Goal: Task Accomplishment & Management: Manage account settings

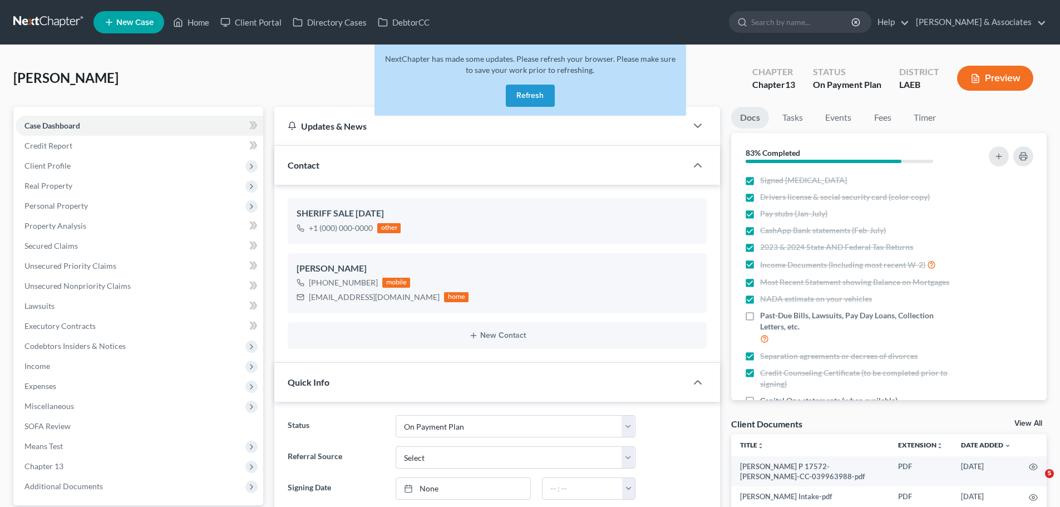
select select "16"
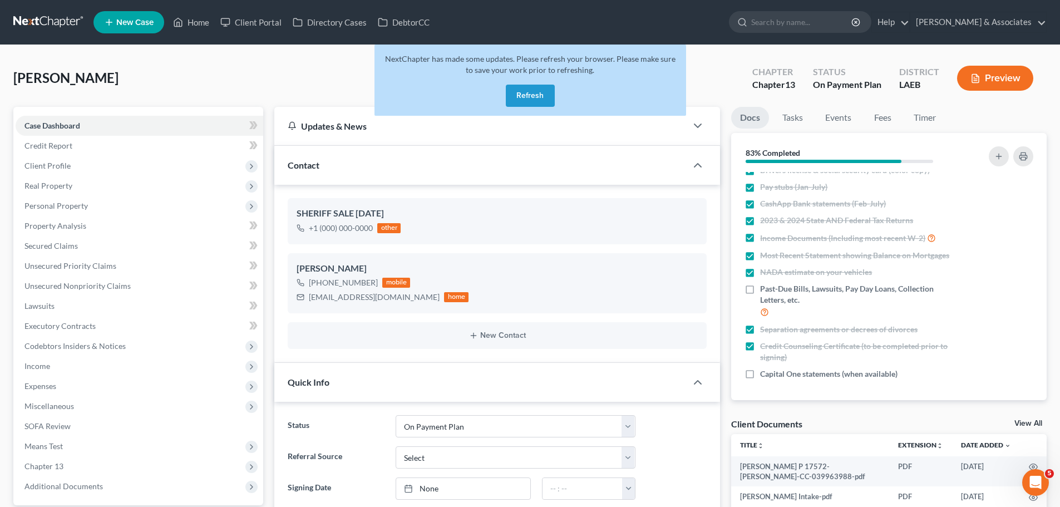
click at [28, 21] on link at bounding box center [48, 22] width 71 height 20
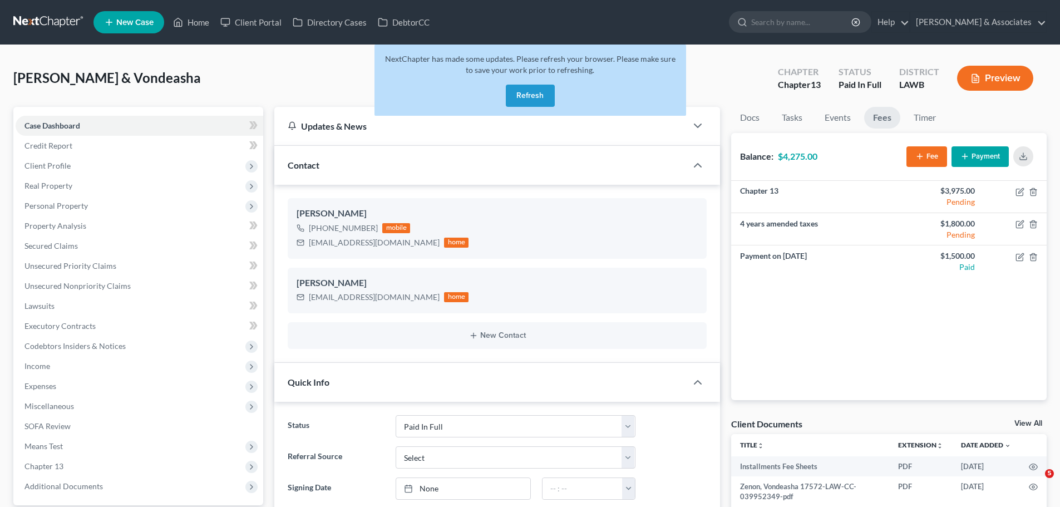
select select "17"
click at [512, 90] on button "Refresh" at bounding box center [530, 96] width 49 height 22
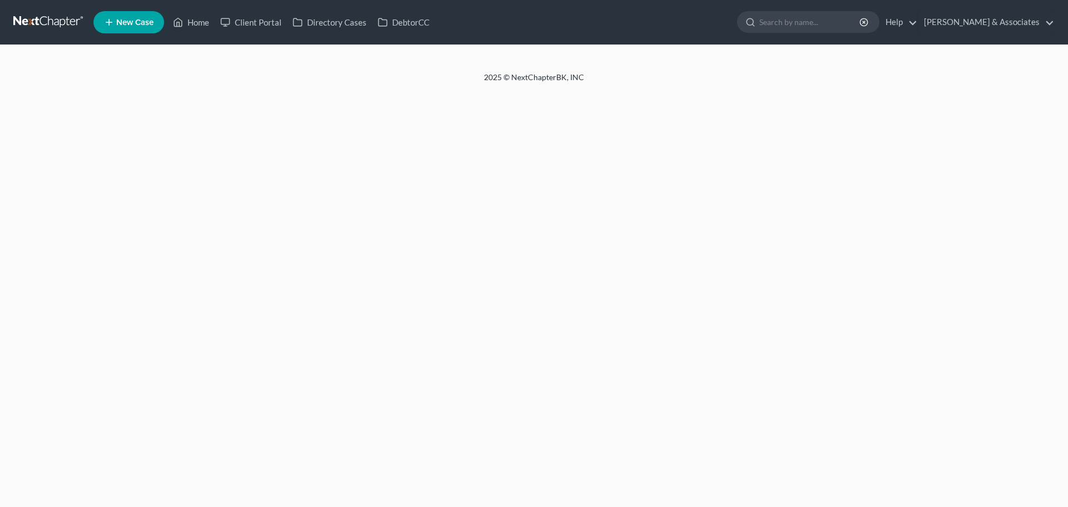
click at [41, 15] on link at bounding box center [48, 22] width 71 height 20
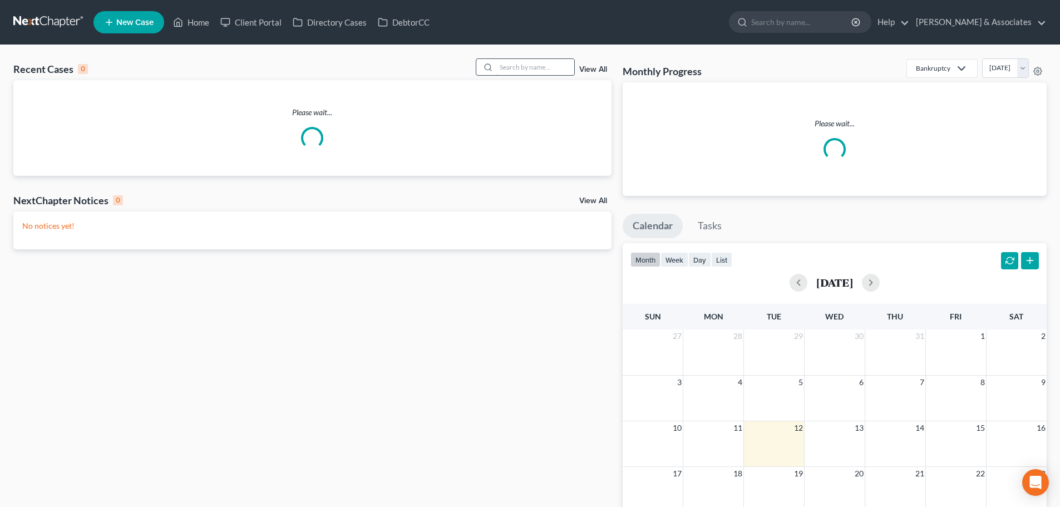
click at [539, 70] on input "search" at bounding box center [535, 67] width 78 height 16
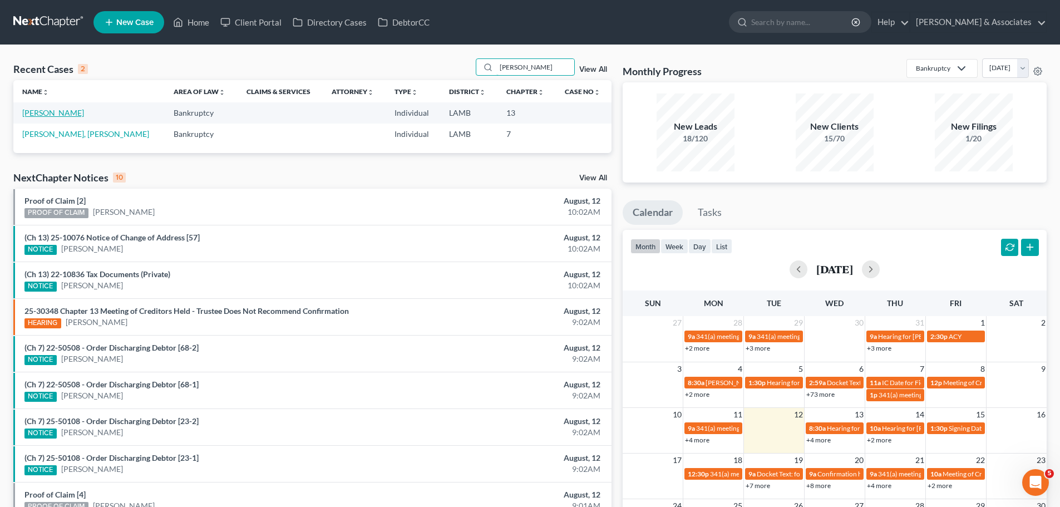
type input "killian"
click at [57, 115] on link "[PERSON_NAME]" at bounding box center [53, 112] width 62 height 9
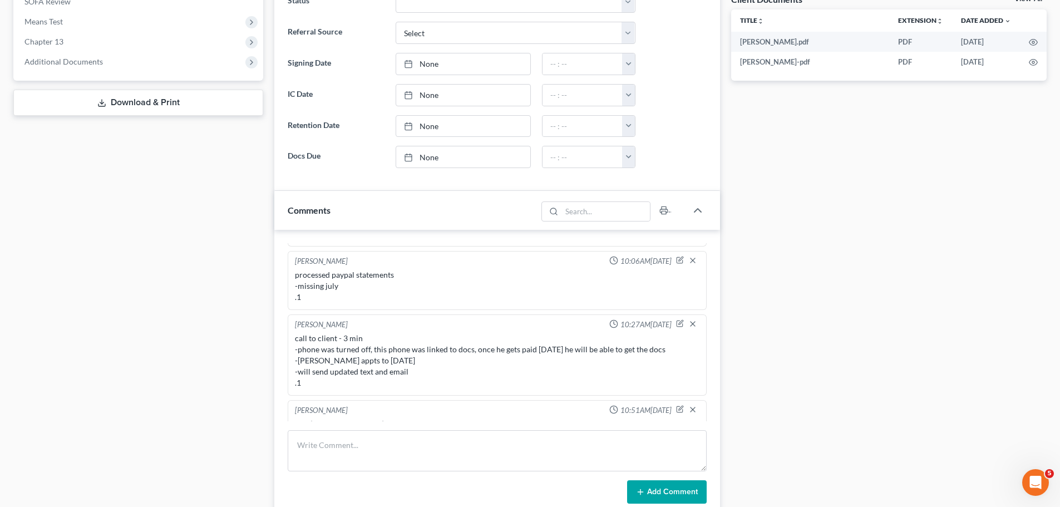
scroll to position [612, 0]
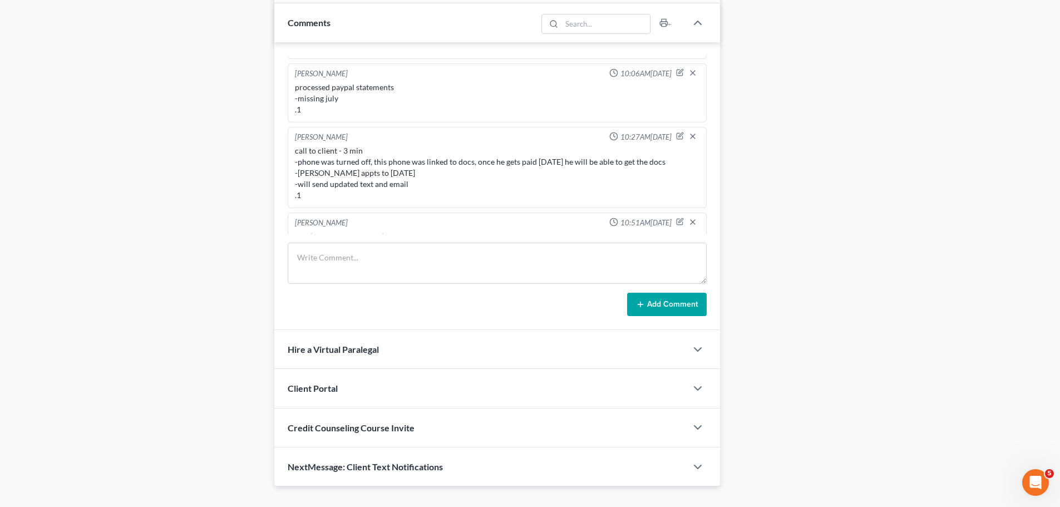
drag, startPoint x: 447, startPoint y: 220, endPoint x: 609, endPoint y: 201, distance: 163.1
click at [609, 265] on div "Alayna Harper 04:03PM, 08/11/2025 call to client to verify if he's still coming…" at bounding box center [497, 283] width 419 height 36
click at [580, 282] on div "call to client to verify if he's still coming tomorrow, NA VM full (called both…" at bounding box center [497, 287] width 404 height 11
drag, startPoint x: 589, startPoint y: 220, endPoint x: 288, endPoint y: 225, distance: 301.6
click at [288, 265] on div "Alayna Harper 04:03PM, 08/11/2025 call to client to verify if he's still coming…" at bounding box center [497, 283] width 419 height 36
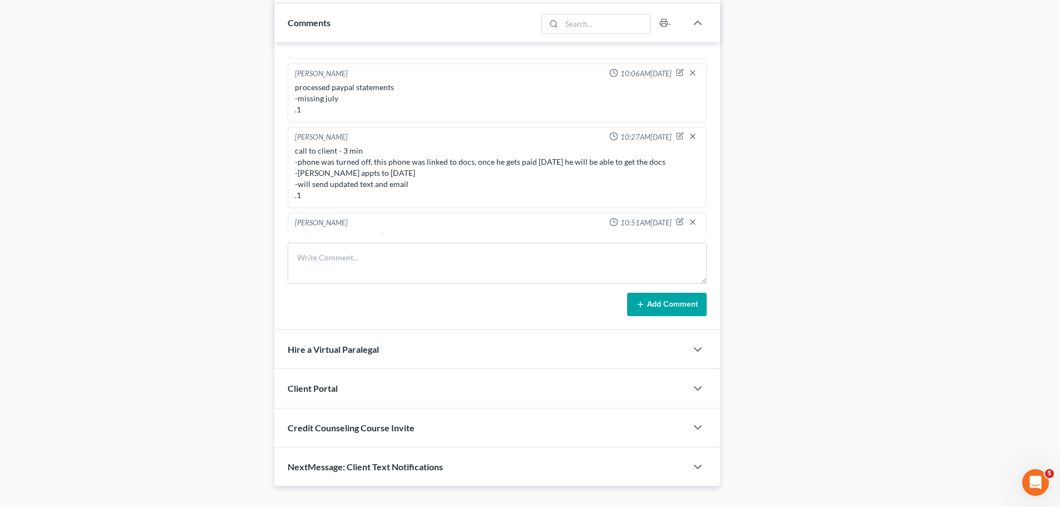
click at [312, 282] on div "call to client to verify if he's still coming tomorrow, NA VM full (called both…" at bounding box center [497, 287] width 404 height 11
click at [432, 276] on textarea at bounding box center [497, 263] width 419 height 41
type textarea "wants a meeting with the atty and his wife"
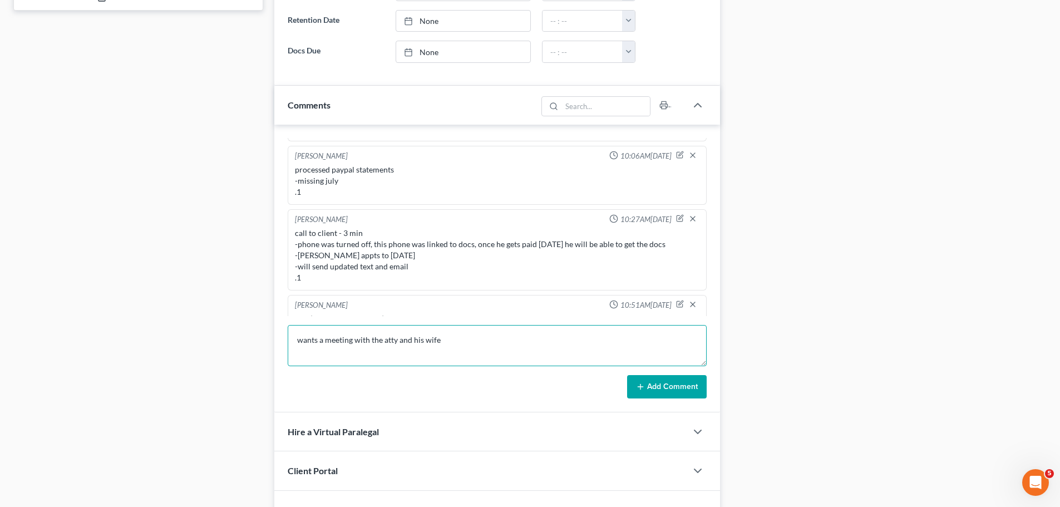
scroll to position [634, 0]
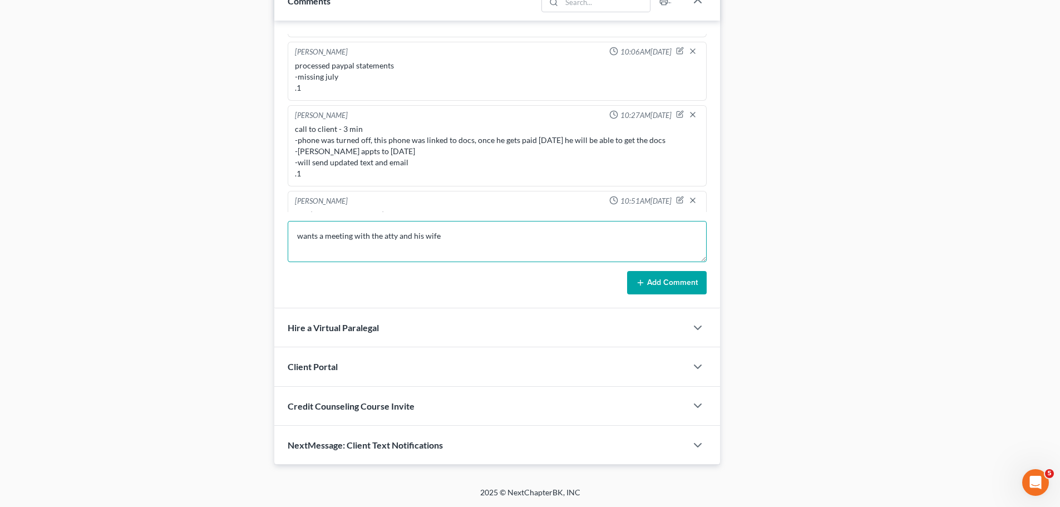
click at [556, 246] on textarea "wants a meeting with the atty and his wife" at bounding box center [497, 241] width 419 height 41
click at [555, 248] on textarea "wants a meeting with the atty and his wife" at bounding box center [497, 241] width 419 height 41
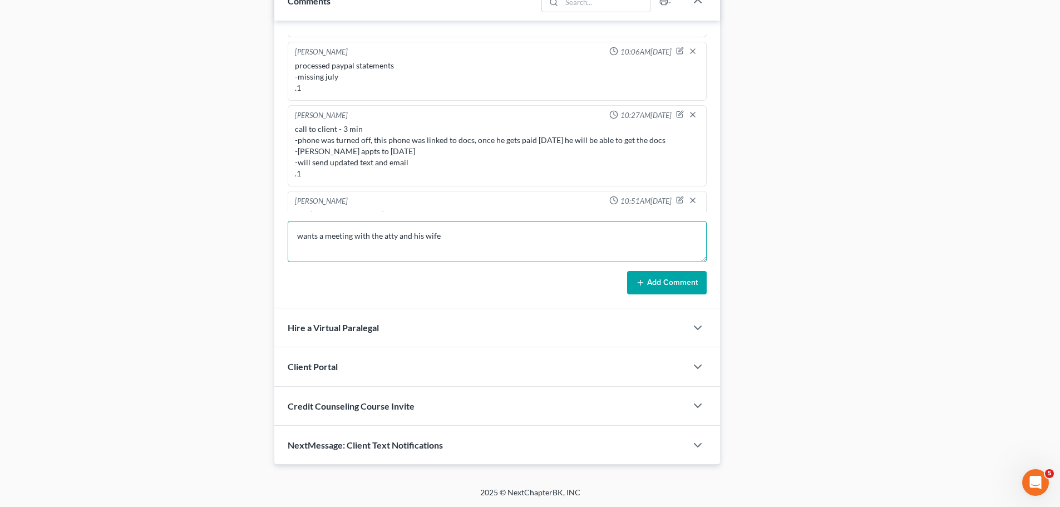
click at [555, 248] on textarea "wants a meeting with the atty and his wife" at bounding box center [497, 241] width 419 height 41
click at [508, 243] on textarea "wants a meeting with the atty and his wife" at bounding box center [497, 241] width 419 height 41
drag, startPoint x: 540, startPoint y: 239, endPoint x: 286, endPoint y: 245, distance: 254.3
click at [286, 245] on div "Alayna Harper 02:38PM, 03/20/2025 prospective client called and changed his sch…" at bounding box center [497, 165] width 446 height 288
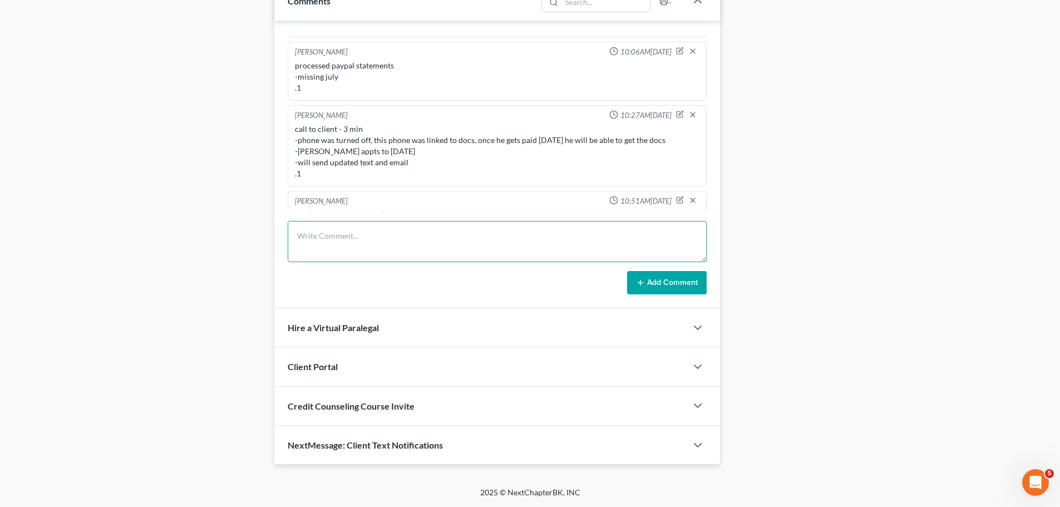
click at [362, 238] on textarea at bounding box center [497, 241] width 419 height 41
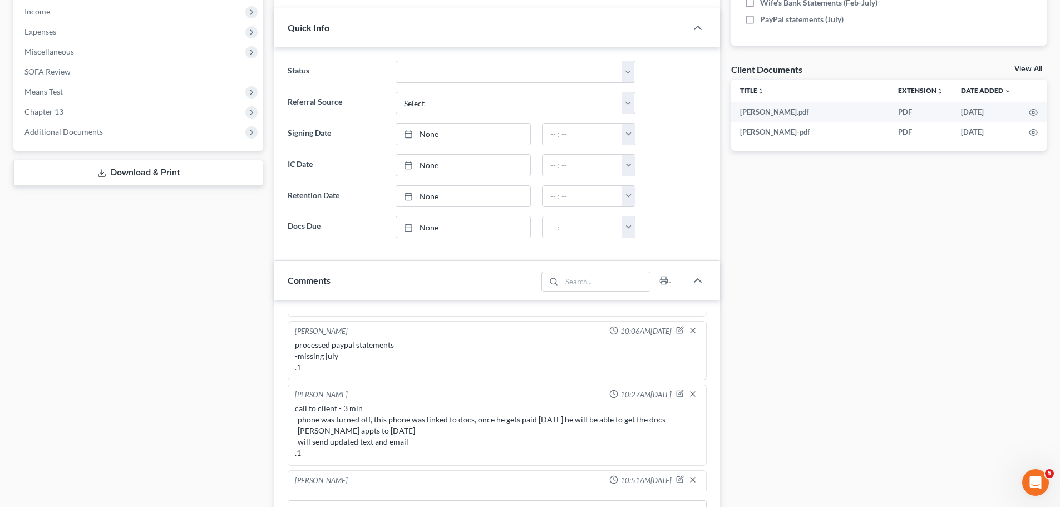
scroll to position [612, 0]
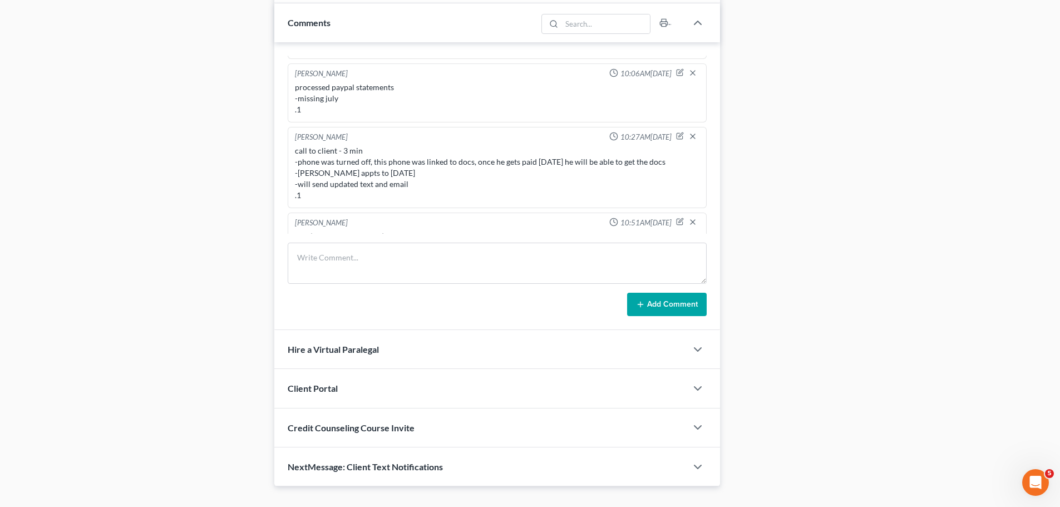
click at [345, 282] on div "call to client to verify if he's still coming tomorrow, NA VM full (called both…" at bounding box center [497, 287] width 404 height 11
click at [346, 282] on div "call to client to verify if he's still coming tomorrow, NA VM full (called both…" at bounding box center [497, 287] width 404 height 11
drag, startPoint x: 290, startPoint y: 221, endPoint x: 587, endPoint y: 216, distance: 297.1
click at [582, 265] on div "Alayna Harper 04:03PM, 08/11/2025 call to client to verify if he's still coming…" at bounding box center [497, 283] width 419 height 36
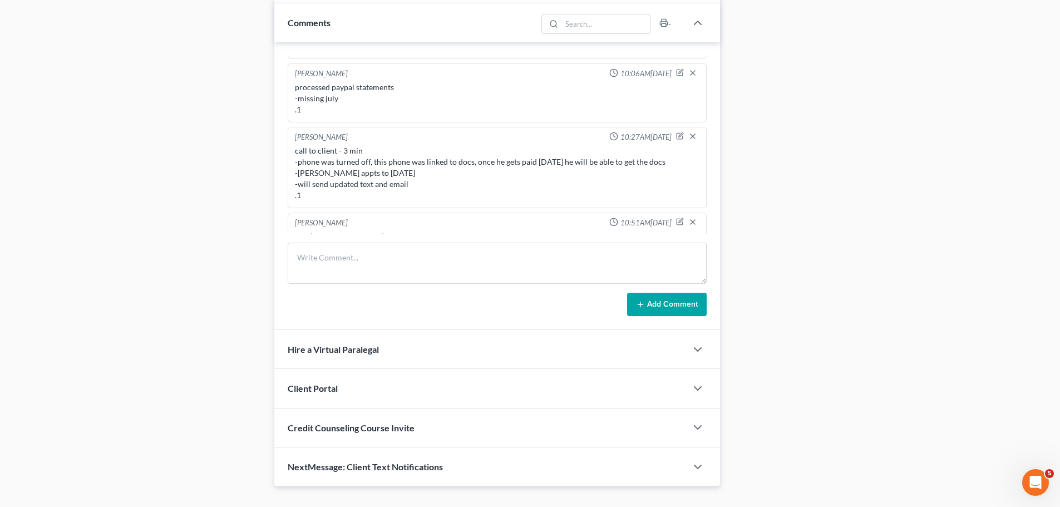
click at [595, 282] on div "call to client to verify if he's still coming tomorrow, NA VM full (called both…" at bounding box center [497, 287] width 404 height 11
click at [587, 282] on div "call to client to verify if he's still coming tomorrow, NA VM full (called both…" at bounding box center [497, 287] width 404 height 11
drag, startPoint x: 584, startPoint y: 220, endPoint x: 290, endPoint y: 223, distance: 293.8
click at [290, 265] on div "Alayna Harper 04:03PM, 08/11/2025 call to client to verify if he's still coming…" at bounding box center [497, 283] width 419 height 36
click at [298, 270] on div "[PERSON_NAME]" at bounding box center [321, 275] width 53 height 11
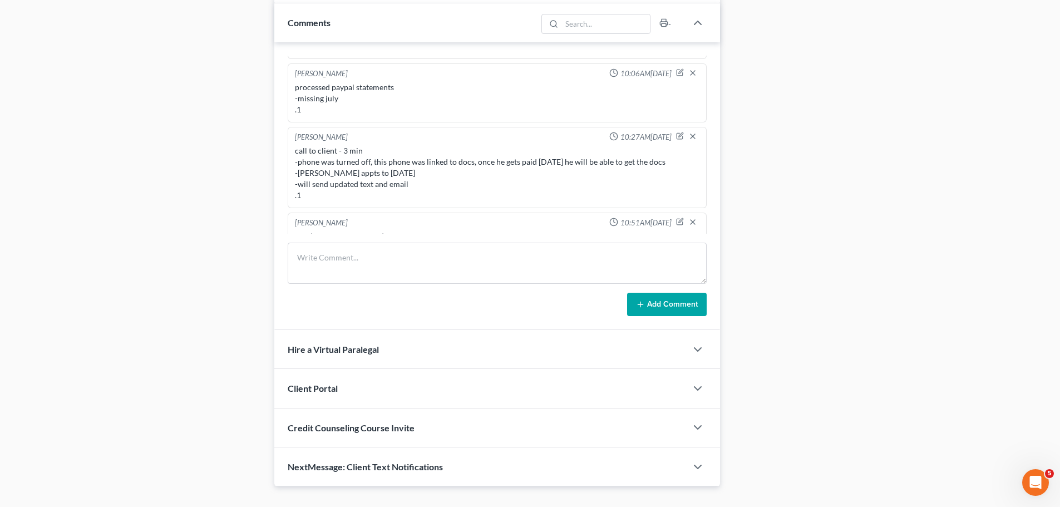
drag, startPoint x: 294, startPoint y: 206, endPoint x: 604, endPoint y: 220, distance: 309.7
click at [604, 265] on div "Alayna Harper 04:03PM, 08/11/2025 call to client to verify if he's still coming…" at bounding box center [497, 283] width 419 height 36
click at [603, 282] on div "call to client to verify if he's still coming tomorrow, NA VM full (called both…" at bounding box center [497, 287] width 404 height 11
drag, startPoint x: 605, startPoint y: 222, endPoint x: 287, endPoint y: 210, distance: 318.5
click at [287, 210] on div "Alayna Harper 02:38PM, 03/20/2025 prospective client called and changed his sch…" at bounding box center [497, 186] width 446 height 288
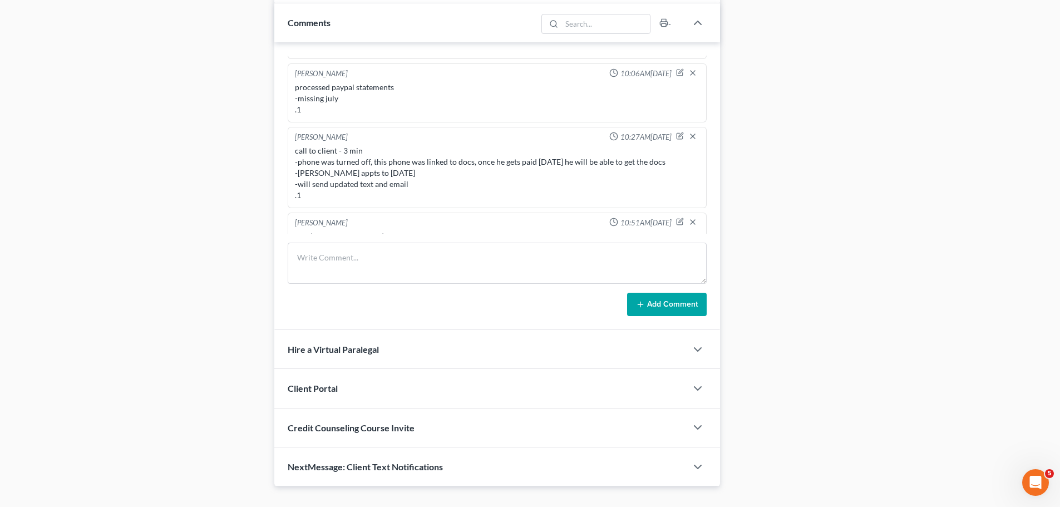
drag, startPoint x: 580, startPoint y: 218, endPoint x: 281, endPoint y: 199, distance: 299.3
click at [281, 199] on div "Alayna Harper 02:38PM, 03/20/2025 prospective client called and changed his sch…" at bounding box center [497, 186] width 446 height 288
click at [305, 270] on div "[PERSON_NAME]" at bounding box center [321, 275] width 53 height 11
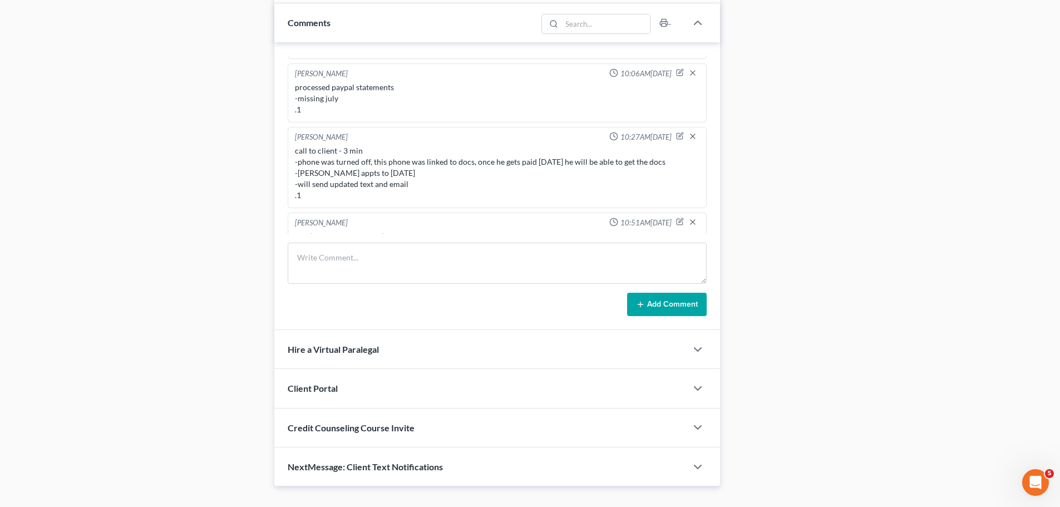
click at [305, 270] on div "[PERSON_NAME]" at bounding box center [321, 275] width 53 height 11
click at [312, 282] on div "call to client to verify if he's still coming tomorrow, NA VM full (called both…" at bounding box center [497, 287] width 404 height 11
drag, startPoint x: 292, startPoint y: 205, endPoint x: 641, endPoint y: 219, distance: 349.1
click at [653, 265] on div "Alayna Harper 04:03PM, 08/11/2025 call to client to verify if he's still coming…" at bounding box center [497, 283] width 419 height 36
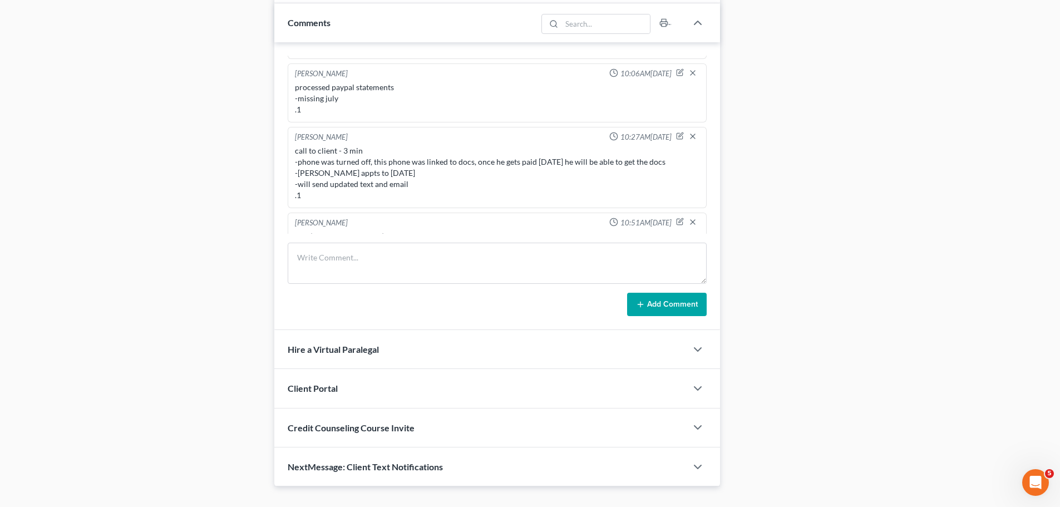
click at [635, 282] on div "call to client to verify if he's still coming tomorrow, NA VM full (called both…" at bounding box center [497, 287] width 404 height 11
drag, startPoint x: 598, startPoint y: 221, endPoint x: 579, endPoint y: 221, distance: 19.5
click at [597, 282] on div "call to client to verify if he's still coming tomorrow, NA VM full (called both…" at bounding box center [497, 287] width 404 height 11
click at [575, 282] on div "call to client to verify if he's still coming tomorrow, NA VM full (called both…" at bounding box center [497, 287] width 404 height 11
click at [578, 282] on div "call to client to verify if he's still coming tomorrow, NA VM full (called both…" at bounding box center [497, 287] width 404 height 11
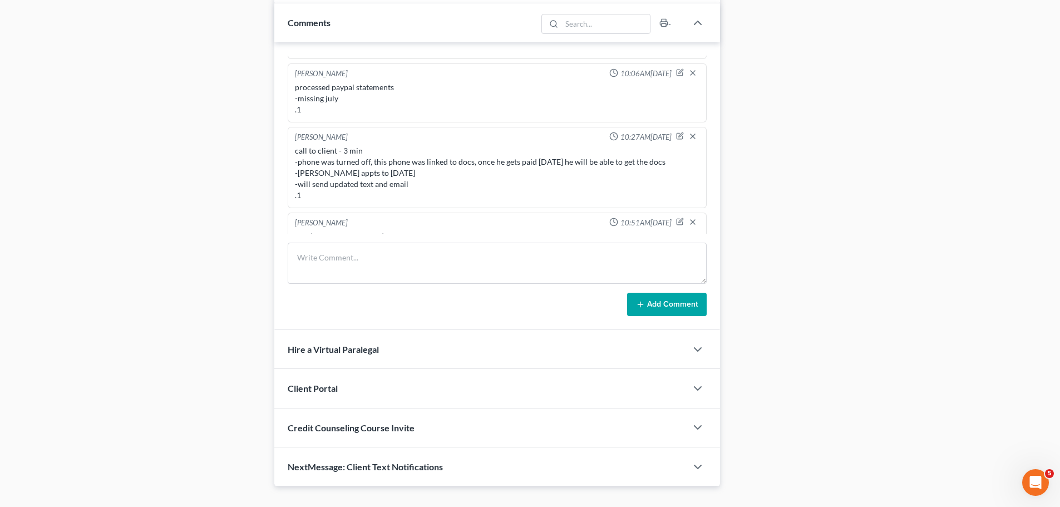
drag, startPoint x: 587, startPoint y: 226, endPoint x: 277, endPoint y: 205, distance: 310.6
click at [277, 205] on div "Alayna Harper 02:38PM, 03/20/2025 prospective client called and changed his sch…" at bounding box center [497, 186] width 446 height 288
click at [344, 270] on div "Alayna Harper 04:03PM, 08/11/2025" at bounding box center [497, 275] width 409 height 11
drag, startPoint x: 293, startPoint y: 208, endPoint x: 611, endPoint y: 223, distance: 319.1
click at [611, 265] on div "Alayna Harper 04:03PM, 08/11/2025 call to client to verify if he's still coming…" at bounding box center [497, 283] width 419 height 36
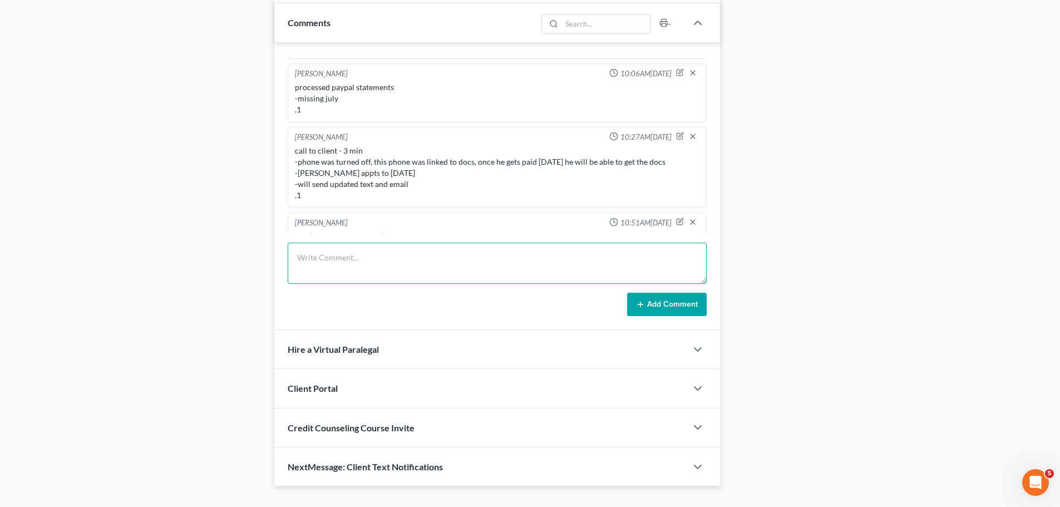
click at [452, 253] on textarea at bounding box center [497, 263] width 419 height 41
drag, startPoint x: 360, startPoint y: 256, endPoint x: 373, endPoint y: 254, distance: 13.1
click at [361, 256] on textarea at bounding box center [497, 263] width 419 height 41
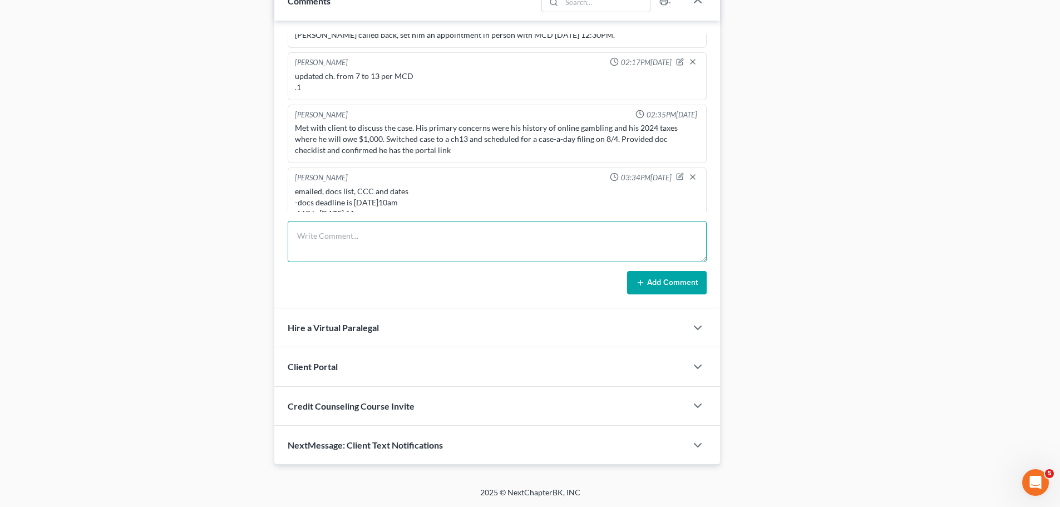
scroll to position [2103, 0]
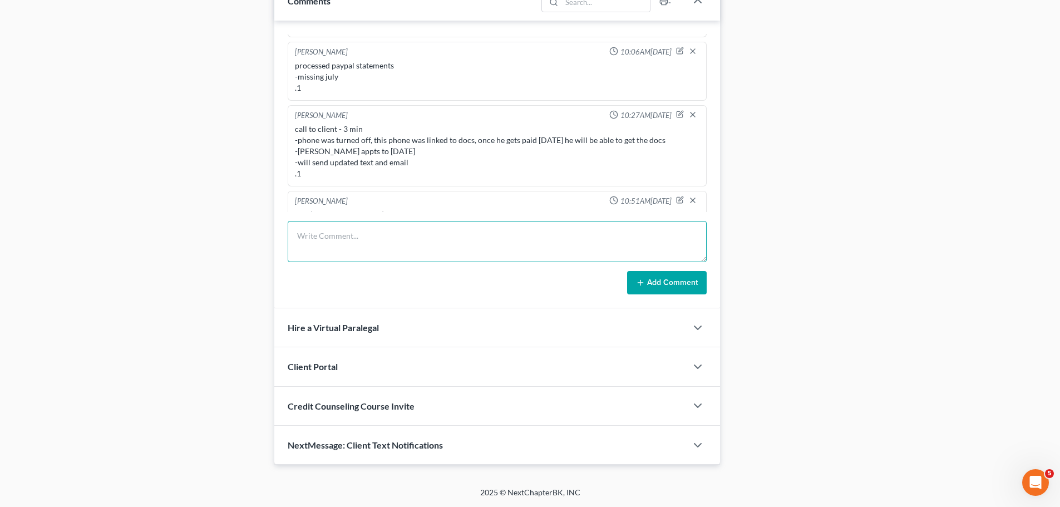
click at [602, 240] on textarea at bounding box center [497, 241] width 419 height 41
drag, startPoint x: 339, startPoint y: 262, endPoint x: 391, endPoint y: 260, distance: 51.2
click at [339, 262] on textarea "call to client - 5min -not coming in for appt -0" at bounding box center [497, 241] width 419 height 41
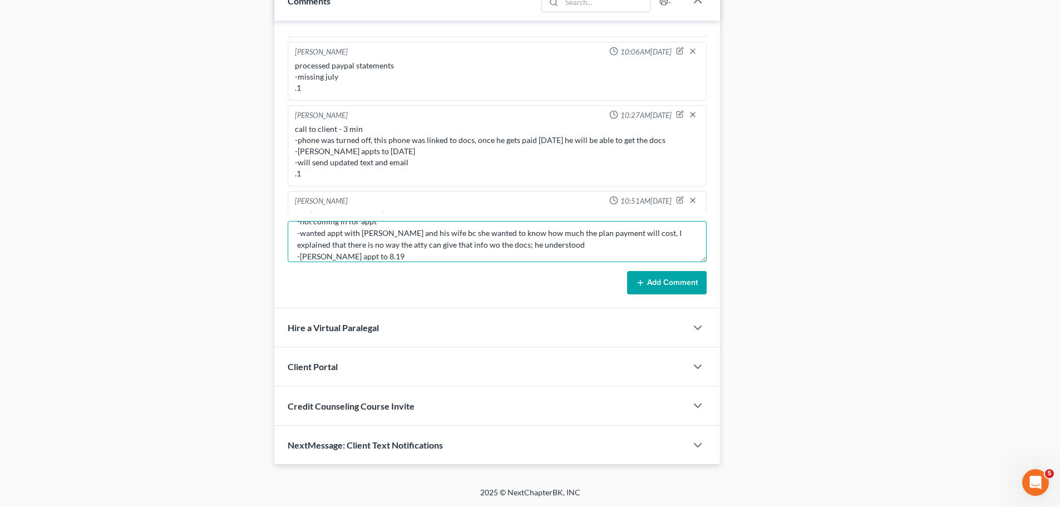
scroll to position [38, 0]
click at [522, 243] on textarea "call to client - 5min -not coming in for appt -wanted appt with atty and his wi…" at bounding box center [497, 241] width 419 height 41
drag, startPoint x: 376, startPoint y: 253, endPoint x: 386, endPoint y: 251, distance: 9.5
click at [376, 253] on textarea "call to client - 5min -not coming in for appt -wanted appt with atty and his wi…" at bounding box center [497, 241] width 419 height 41
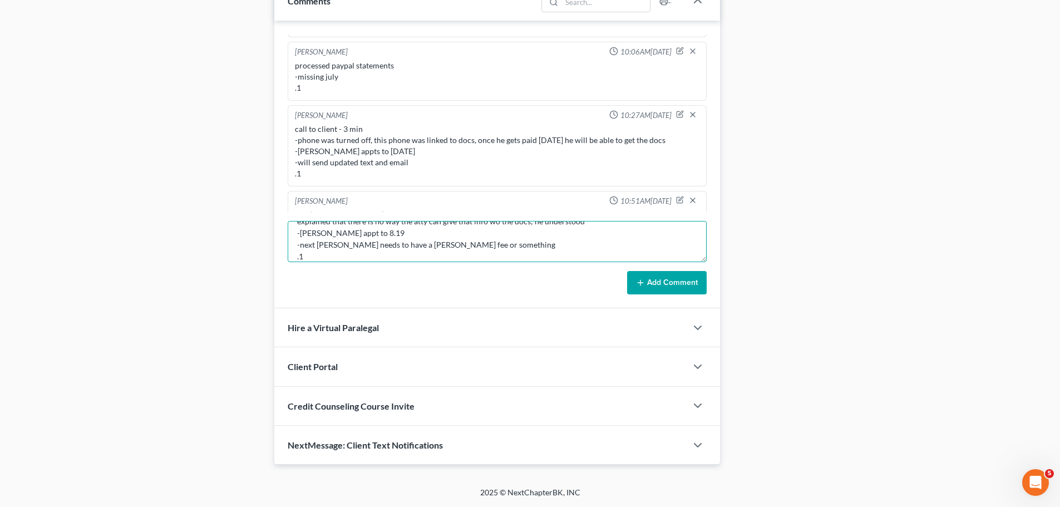
click at [492, 246] on textarea "call to client - 5min -not coming in for appt -wanted appt with atty and his wi…" at bounding box center [497, 241] width 419 height 41
type textarea "call to client - 5min -not coming in for appt -wanted appt with atty and his wi…"
click at [669, 291] on button "Add Comment" at bounding box center [667, 282] width 80 height 23
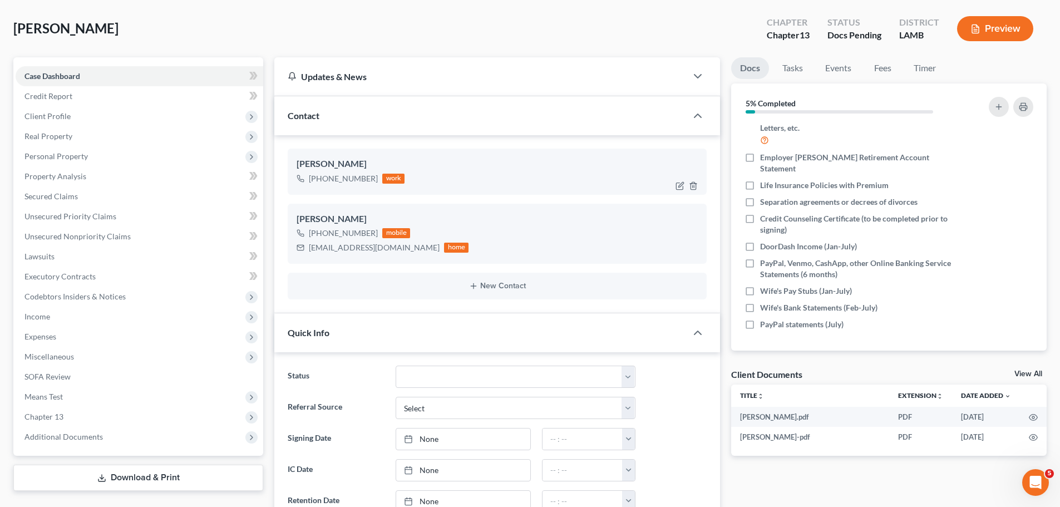
scroll to position [0, 0]
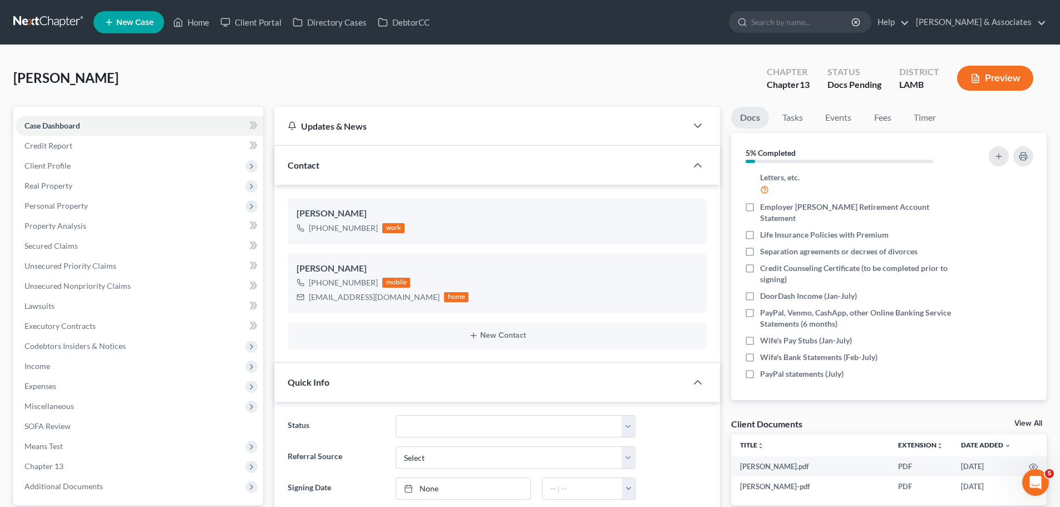
click at [53, 16] on link at bounding box center [48, 22] width 71 height 20
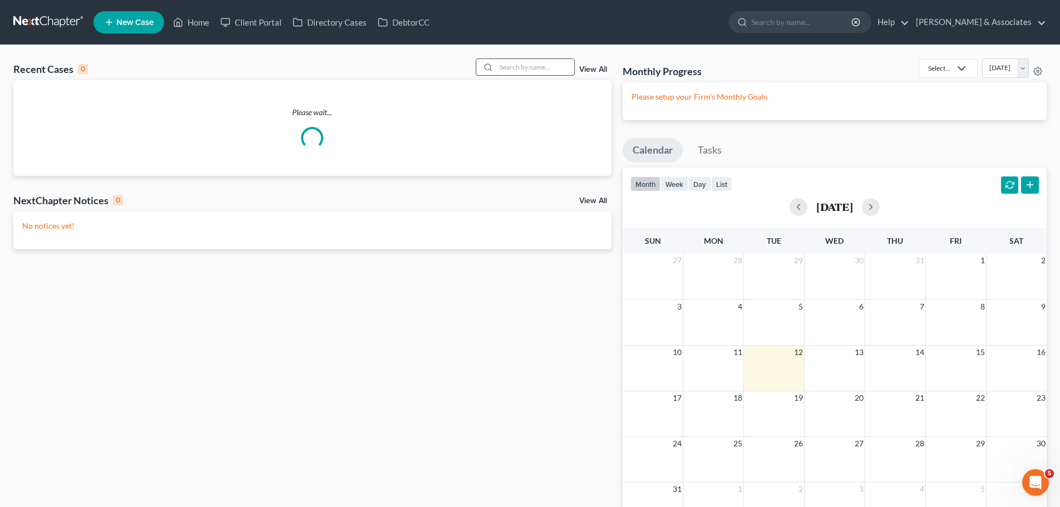
click at [526, 64] on input "search" at bounding box center [535, 67] width 78 height 16
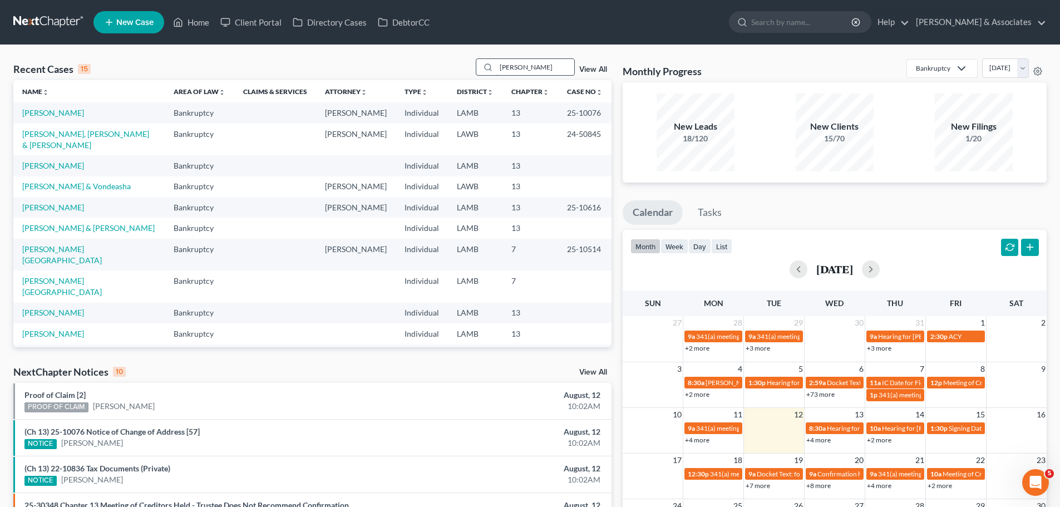
click at [557, 62] on input "[PERSON_NAME]" at bounding box center [535, 67] width 78 height 16
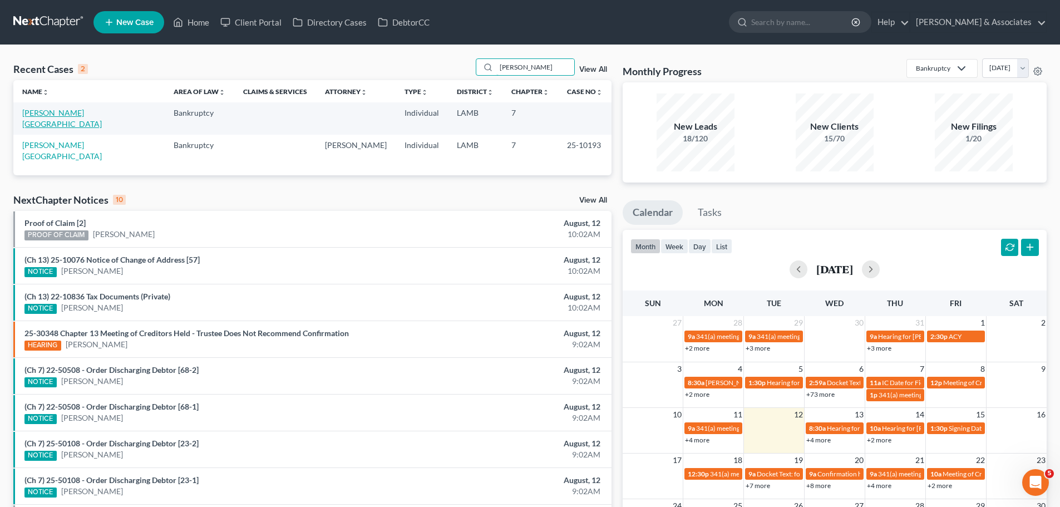
type input "[PERSON_NAME]"
click at [37, 112] on link "[PERSON_NAME][GEOGRAPHIC_DATA]" at bounding box center [62, 118] width 80 height 21
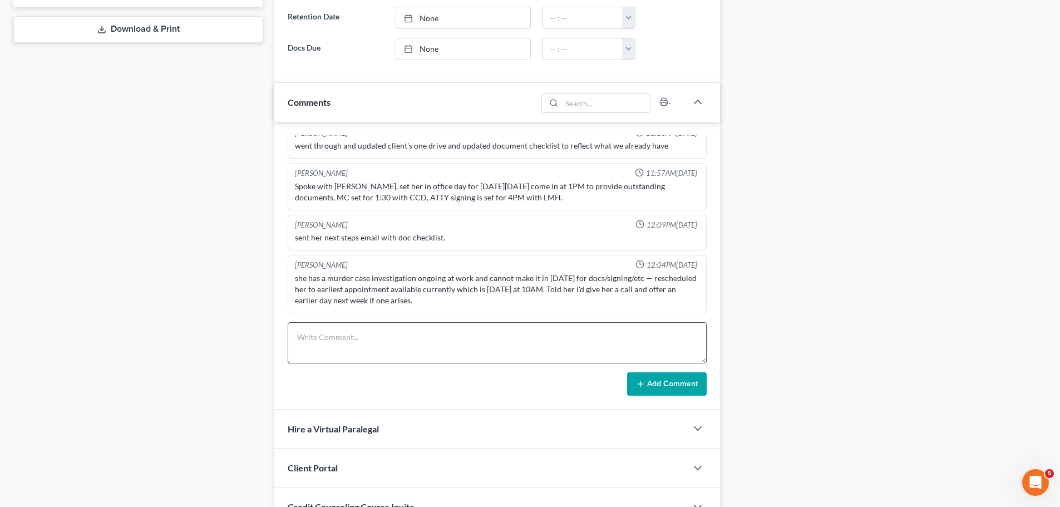
scroll to position [579, 0]
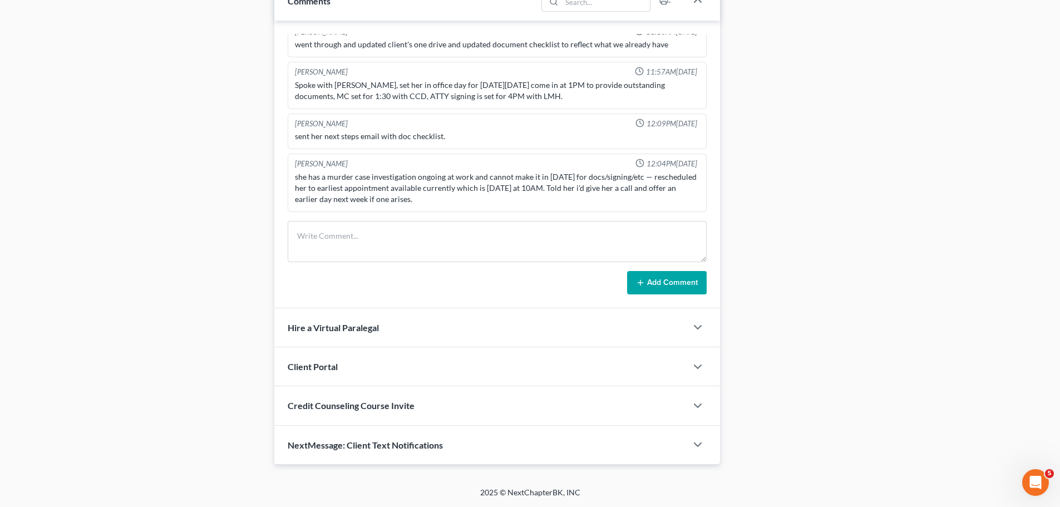
click at [455, 214] on div "[PERSON_NAME] 02:48PM[DATE] sent out [MEDICAL_DATA] for new case to client, als…" at bounding box center [497, 165] width 446 height 288
drag, startPoint x: 472, startPoint y: 234, endPoint x: 992, endPoint y: 287, distance: 522.8
click at [472, 234] on textarea at bounding box center [497, 241] width 419 height 41
type textarea "offered docs/signing avail for today instead of friday, she wanted to keep her …"
click at [684, 233] on textarea "offered docs/signing avail for today instead of friday, she wanted to keep her …" at bounding box center [497, 241] width 419 height 41
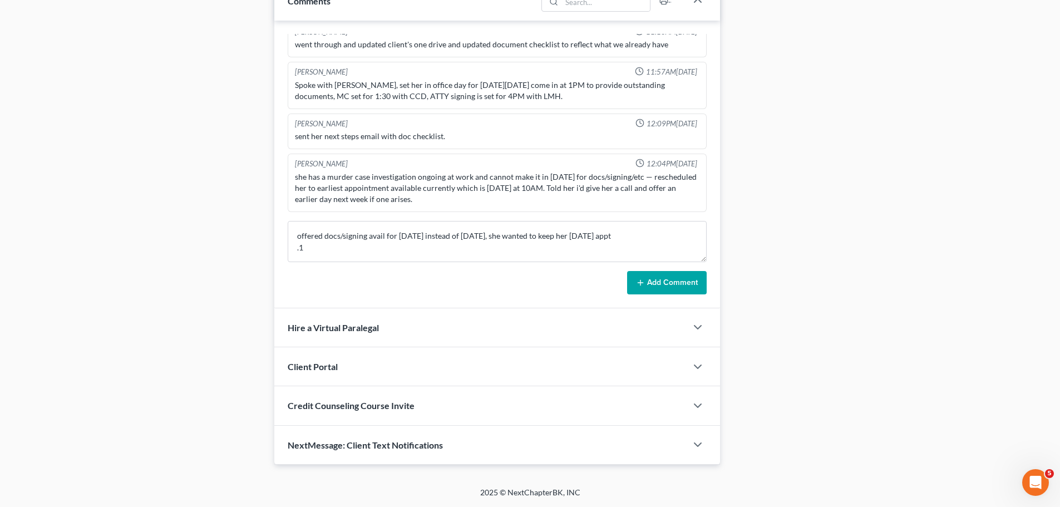
click at [688, 276] on button "Add Comment" at bounding box center [667, 282] width 80 height 23
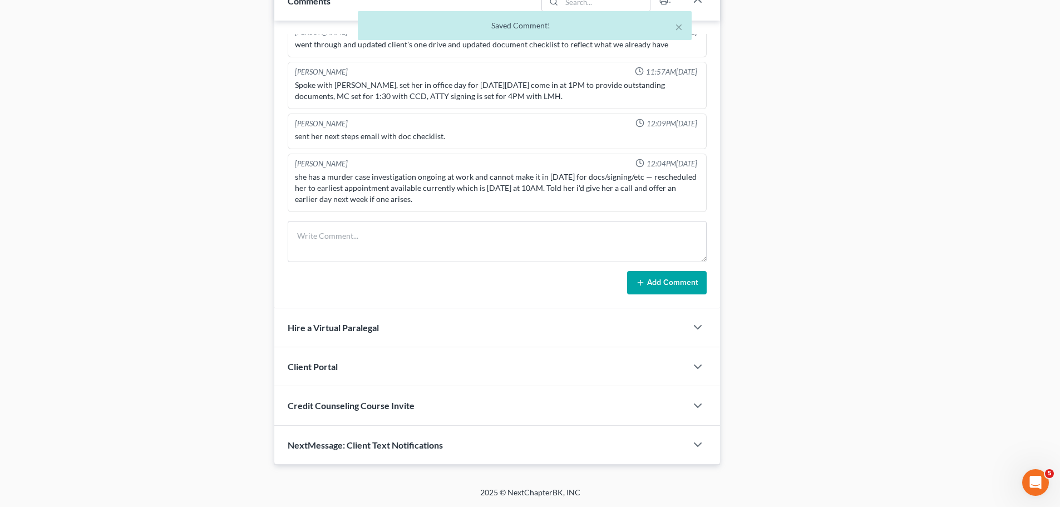
scroll to position [116, 0]
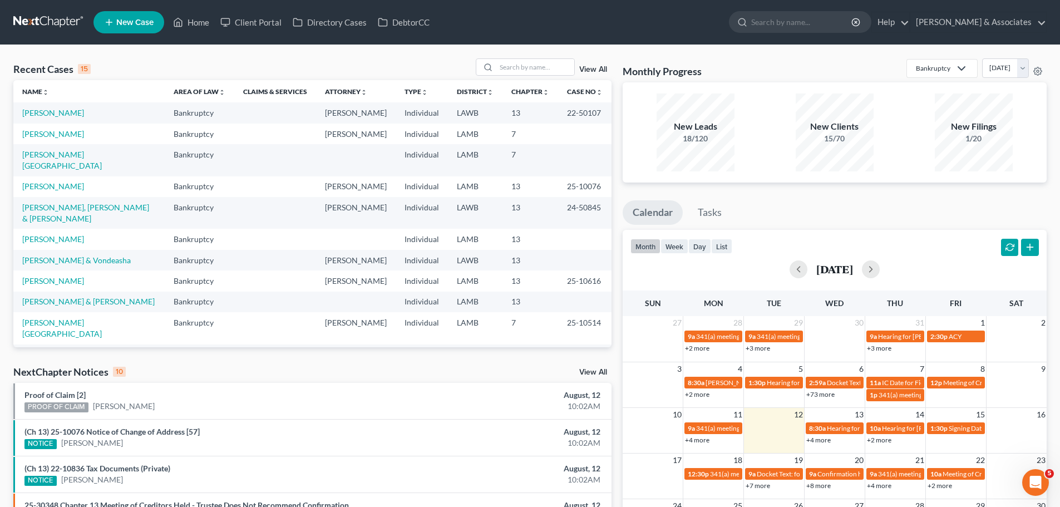
click at [805, 204] on ul "Calendar Tasks" at bounding box center [835, 214] width 424 height 29
click at [845, 203] on ul "Calendar Tasks" at bounding box center [835, 214] width 424 height 29
click at [64, 255] on link "[PERSON_NAME] & Vondeasha" at bounding box center [76, 259] width 108 height 9
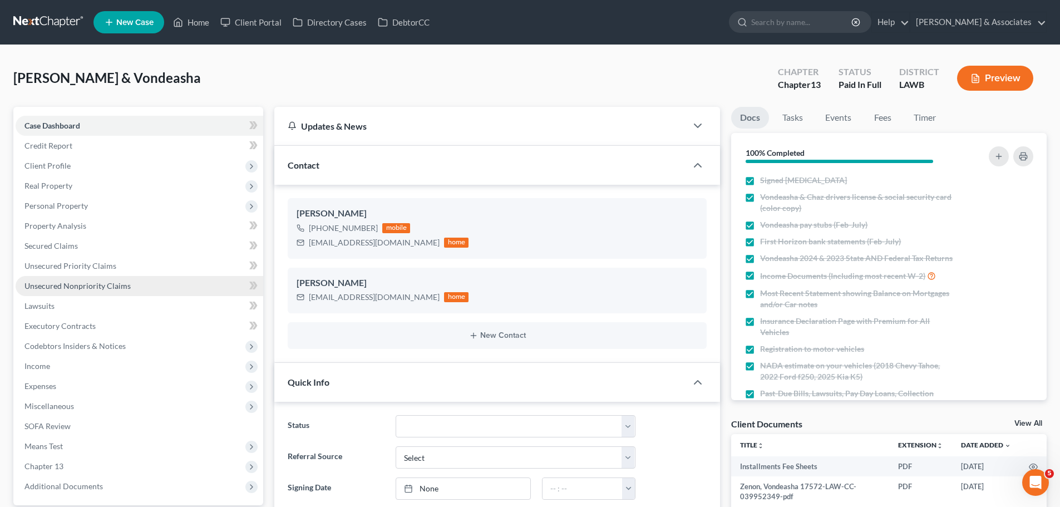
scroll to position [740, 0]
click at [88, 287] on span "Unsecured Nonpriority Claims" at bounding box center [77, 285] width 106 height 9
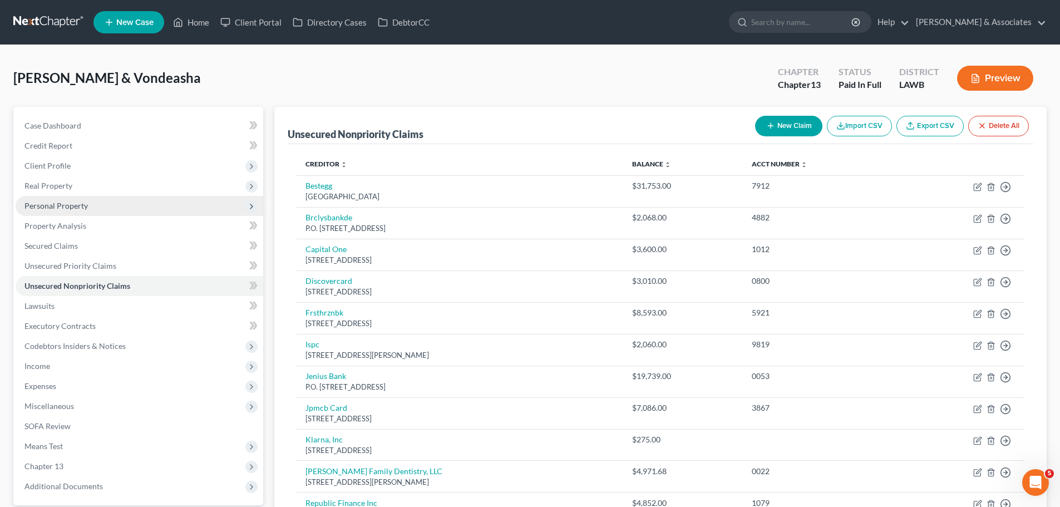
click at [64, 201] on span "Personal Property" at bounding box center [55, 205] width 63 height 9
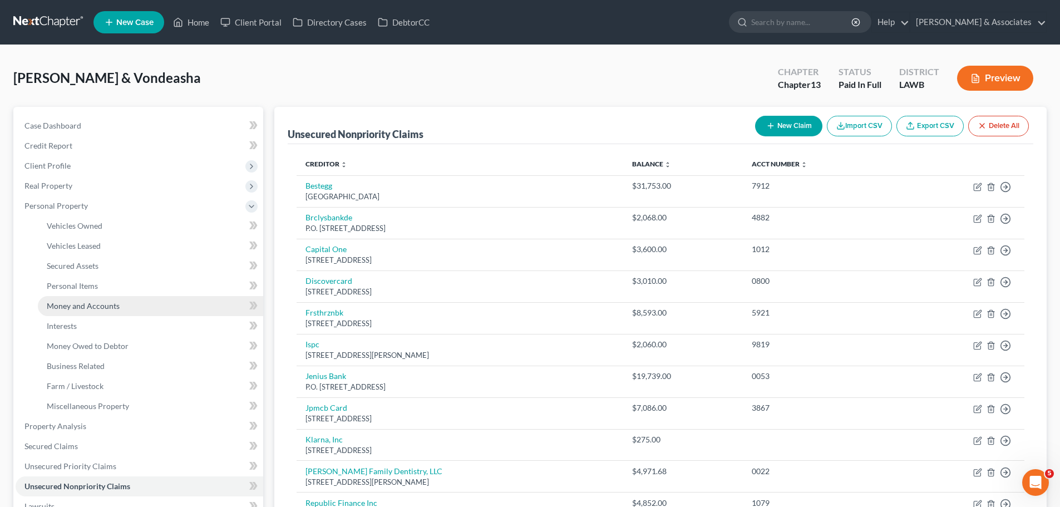
click at [93, 308] on span "Money and Accounts" at bounding box center [83, 305] width 73 height 9
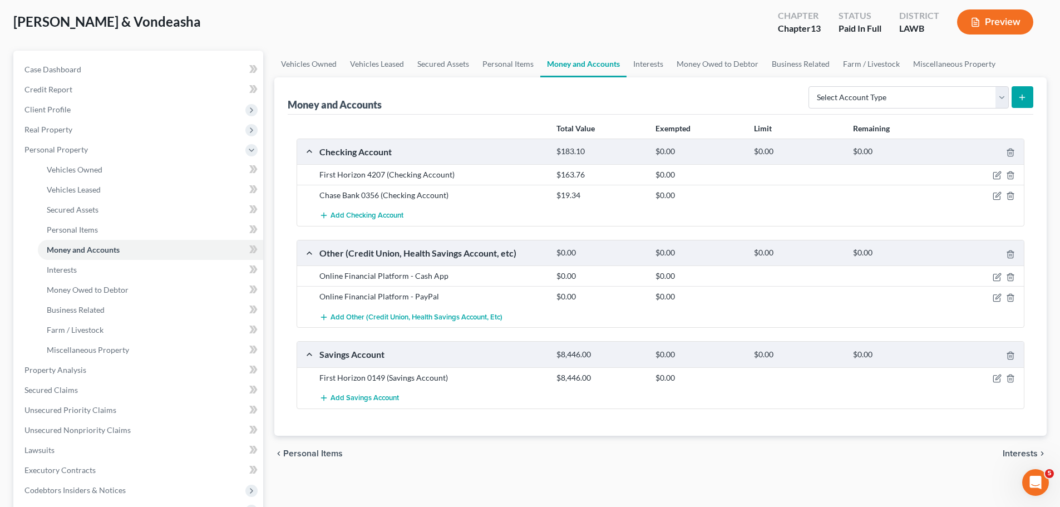
scroll to position [276, 0]
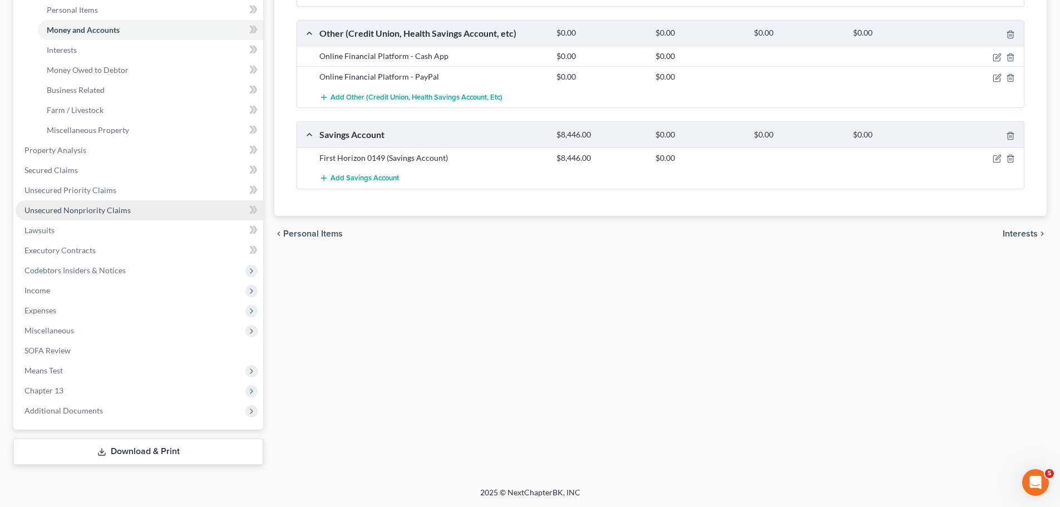
click at [92, 215] on link "Unsecured Nonpriority Claims" at bounding box center [140, 210] width 248 height 20
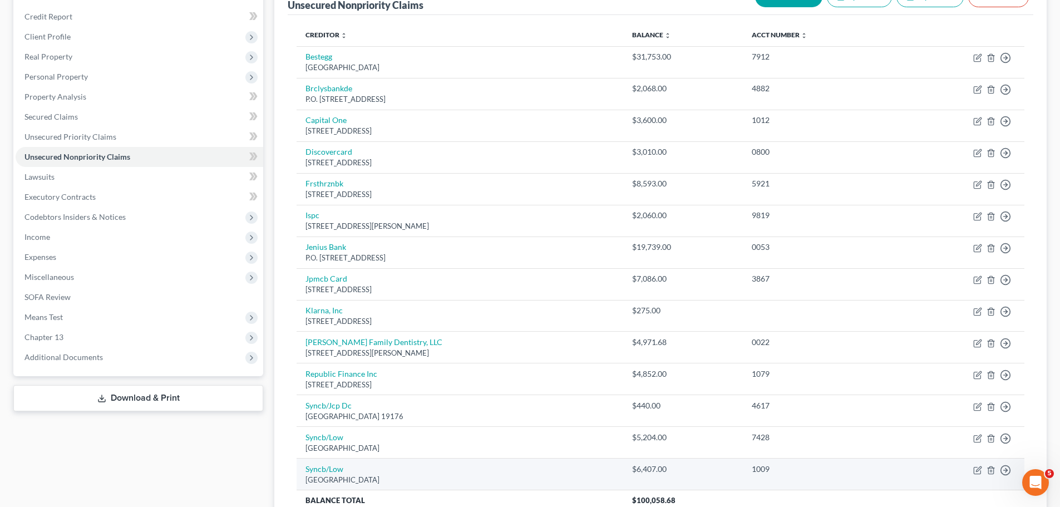
scroll to position [111, 0]
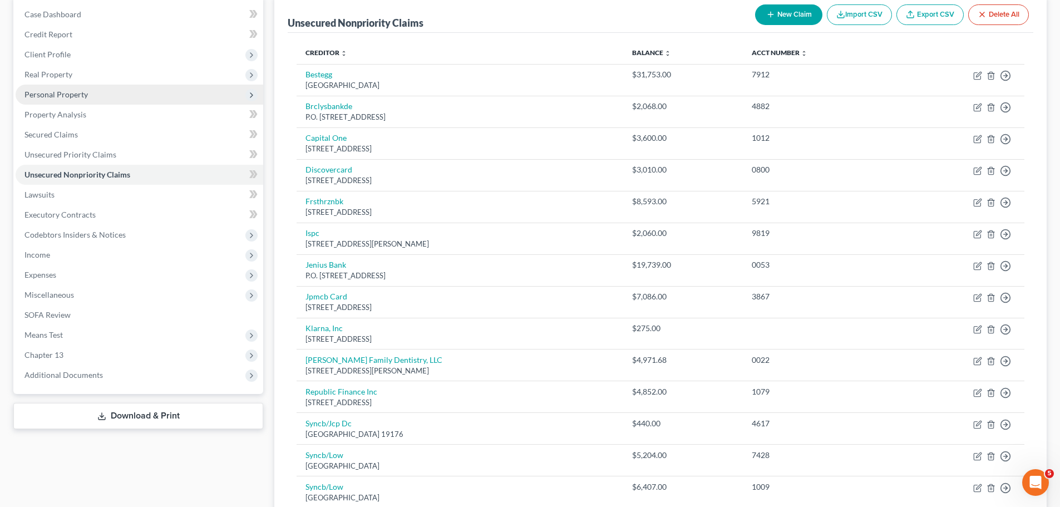
click at [73, 98] on span "Personal Property" at bounding box center [55, 94] width 63 height 9
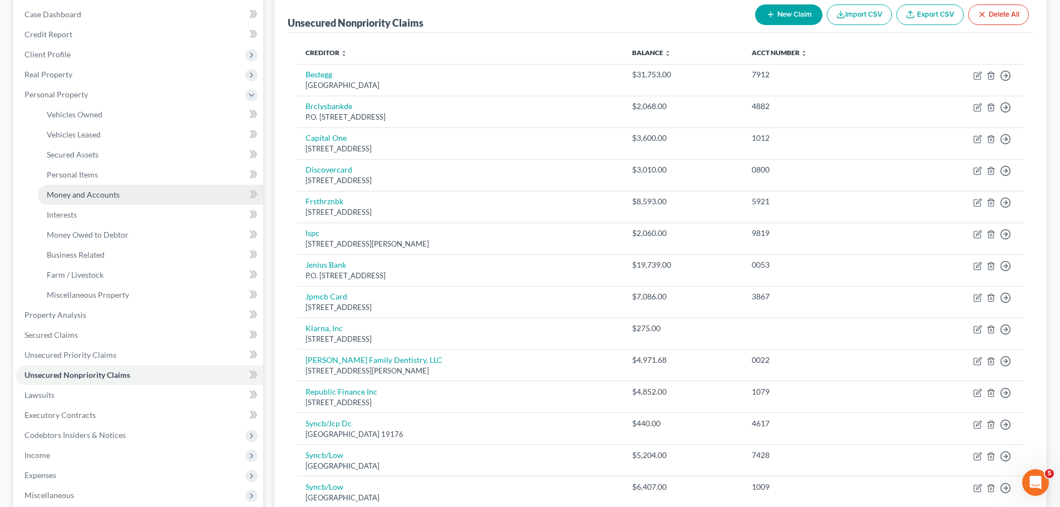
click at [108, 191] on span "Money and Accounts" at bounding box center [83, 194] width 73 height 9
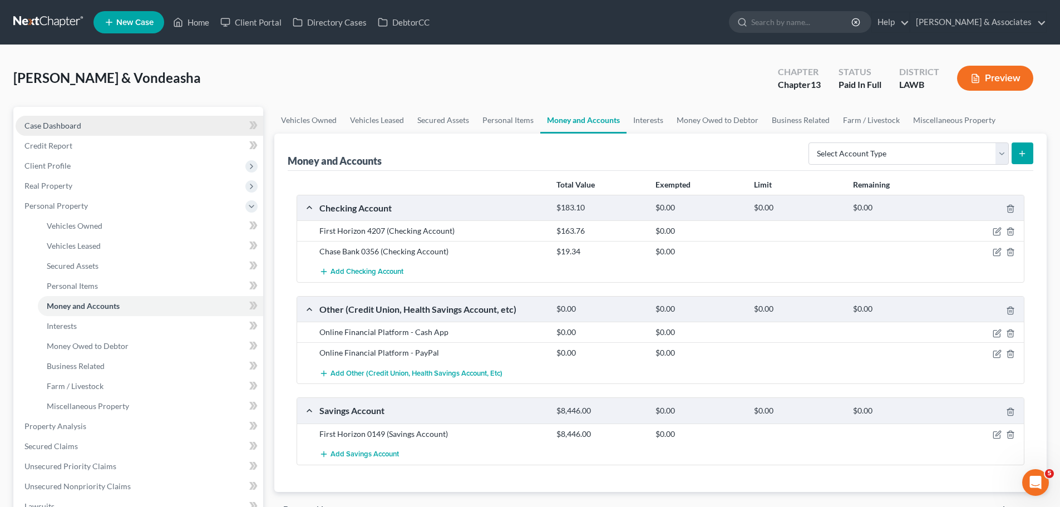
click at [89, 129] on link "Case Dashboard" at bounding box center [140, 126] width 248 height 20
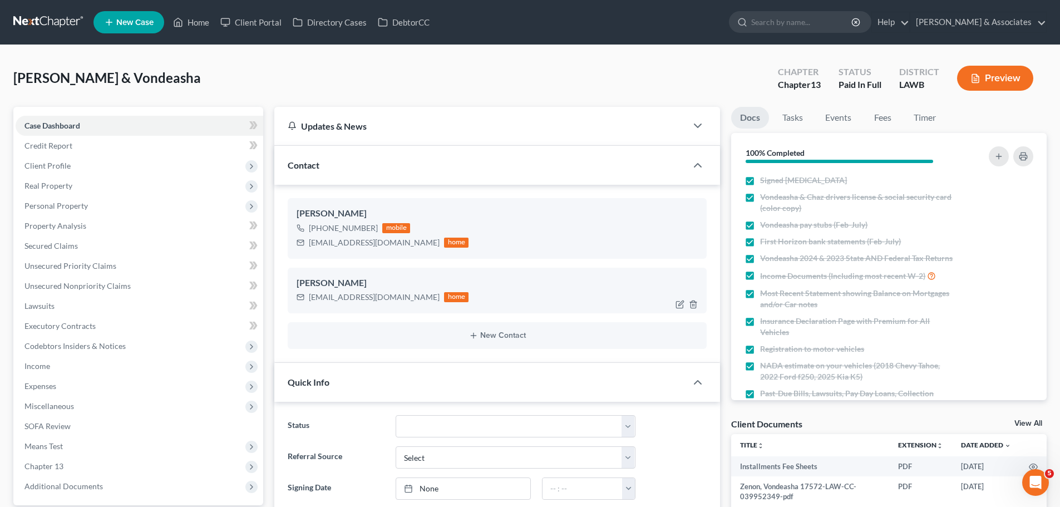
scroll to position [740, 0]
click at [345, 242] on div "cassadora2@yahoo.com" at bounding box center [374, 242] width 131 height 11
copy div "cassadora2@yahoo.com"
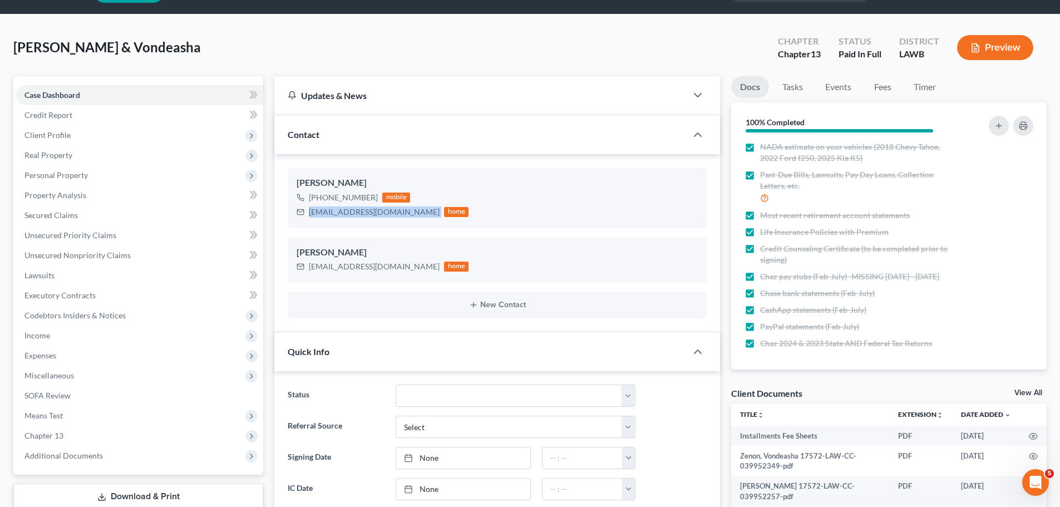
scroll to position [56, 0]
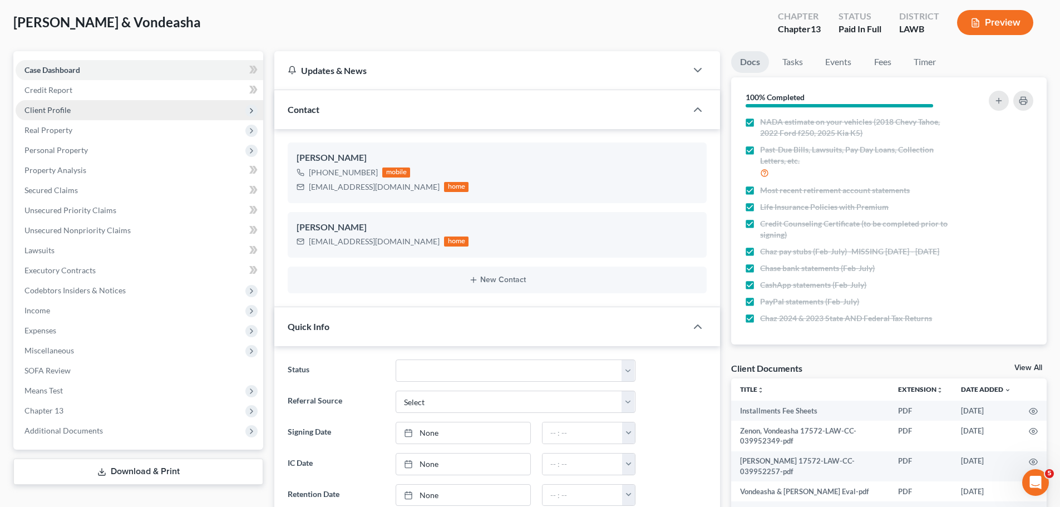
click at [57, 111] on span "Client Profile" at bounding box center [47, 109] width 46 height 9
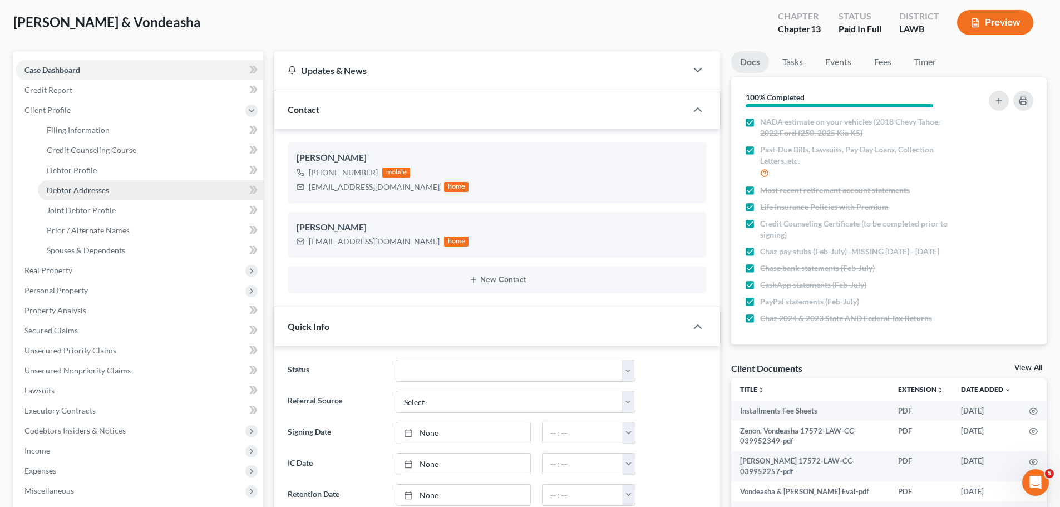
click at [63, 189] on span "Debtor Addresses" at bounding box center [78, 189] width 62 height 9
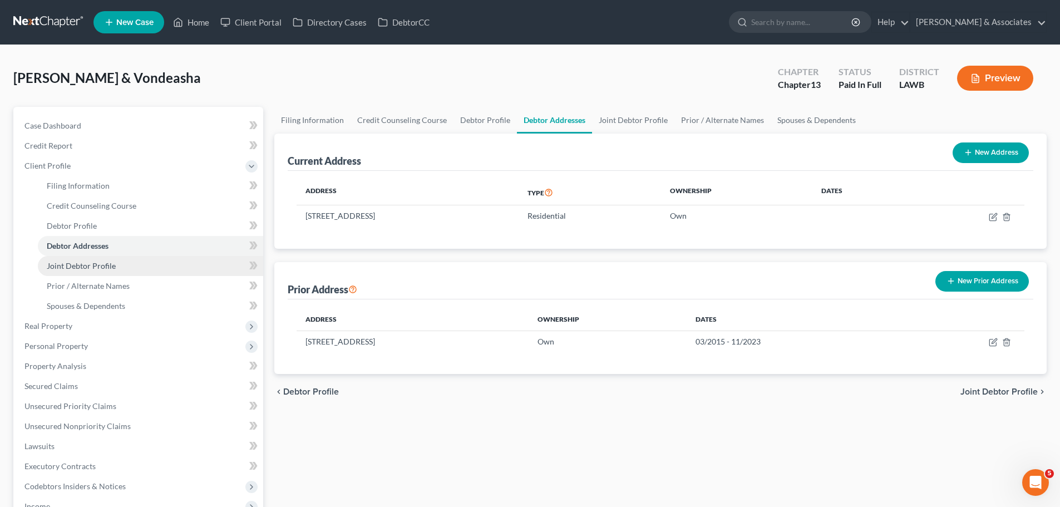
click at [75, 268] on span "Joint Debtor Profile" at bounding box center [81, 265] width 69 height 9
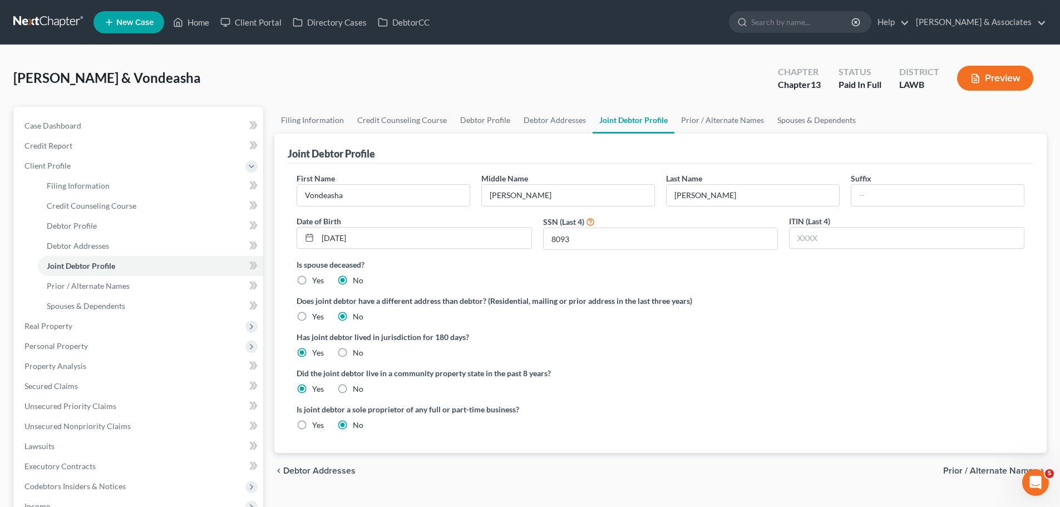
click at [652, 436] on div "Is joint debtor a sole proprietor of any full or part-time business? Yes No" at bounding box center [660, 421] width 739 height 36
click at [70, 121] on span "Case Dashboard" at bounding box center [52, 125] width 57 height 9
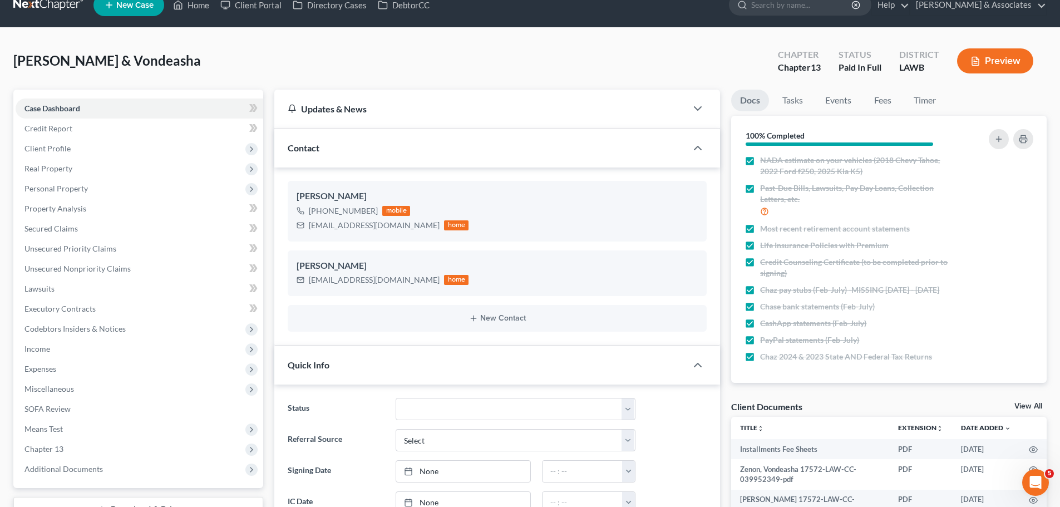
scroll to position [389, 0]
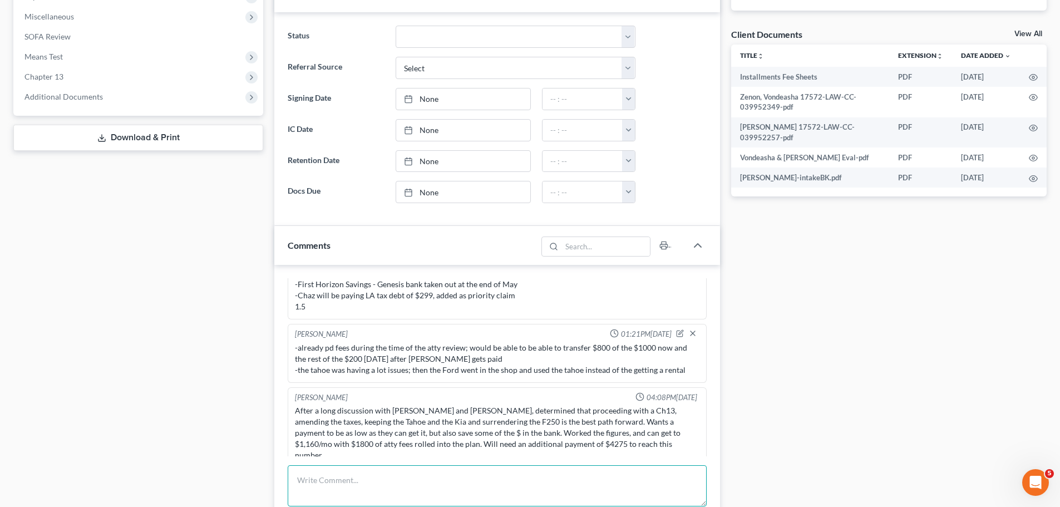
click at [447, 486] on textarea at bounding box center [497, 485] width 419 height 41
type textarea "d"
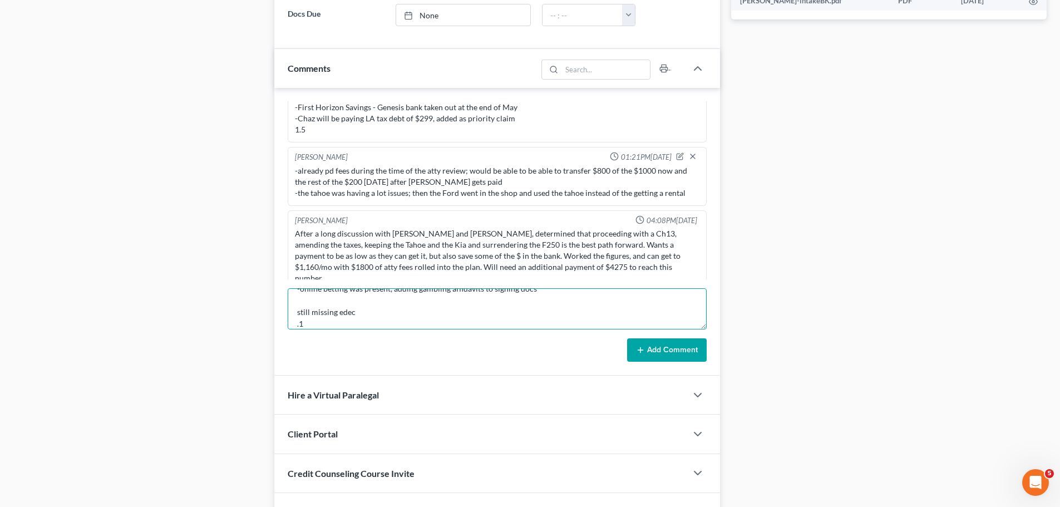
scroll to position [634, 0]
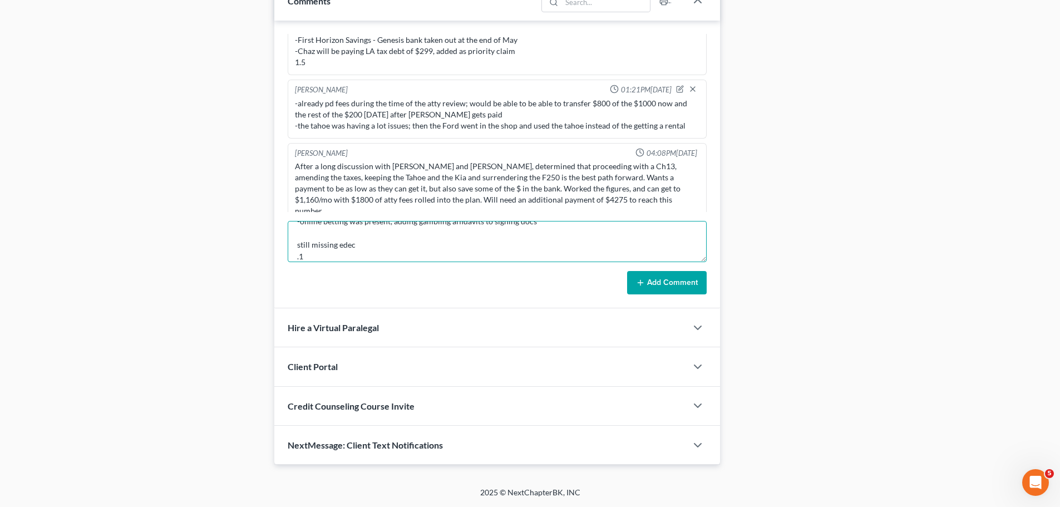
type textarea "bank statement review -saw some transactions that need more explanation -online…"
click at [669, 297] on div "Alayna Harper 11:01AM, 07/29/2025 Kat Chouinard 7/23/25 6d Incoming Call/Intake…" at bounding box center [497, 165] width 446 height 288
click at [664, 287] on button "Add Comment" at bounding box center [667, 282] width 80 height 23
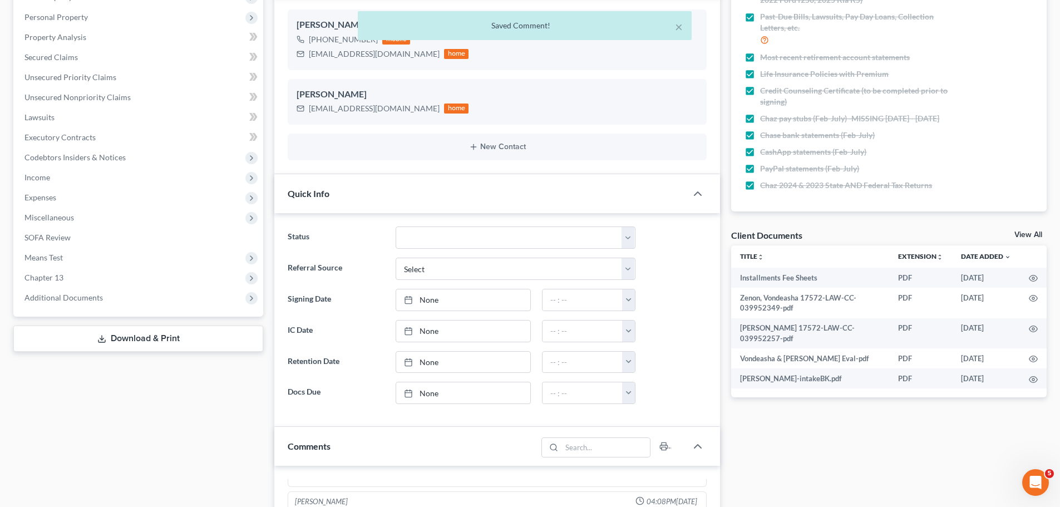
scroll to position [0, 0]
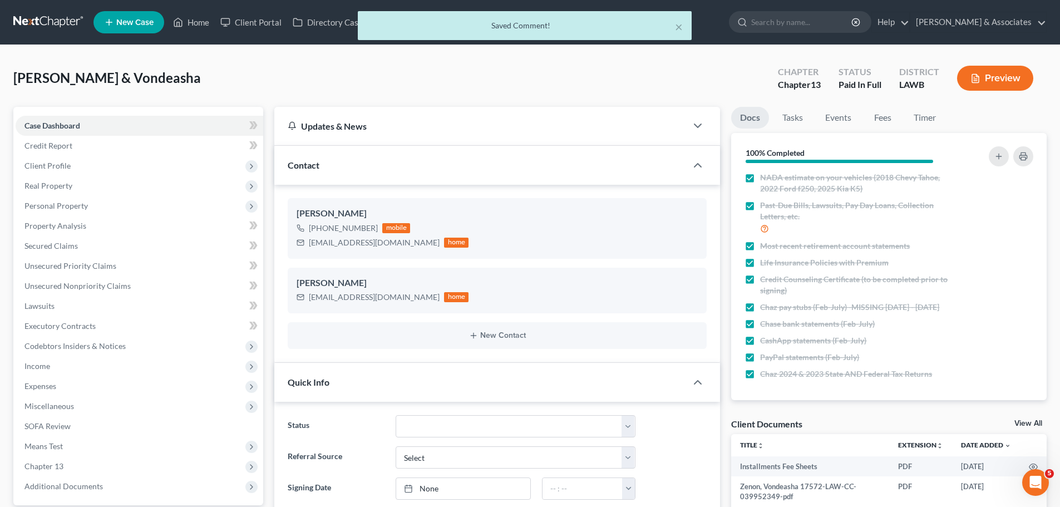
click at [37, 28] on div "× Saved Comment!" at bounding box center [524, 28] width 1060 height 34
click at [40, 23] on div "× Saved Comment!" at bounding box center [524, 28] width 1060 height 34
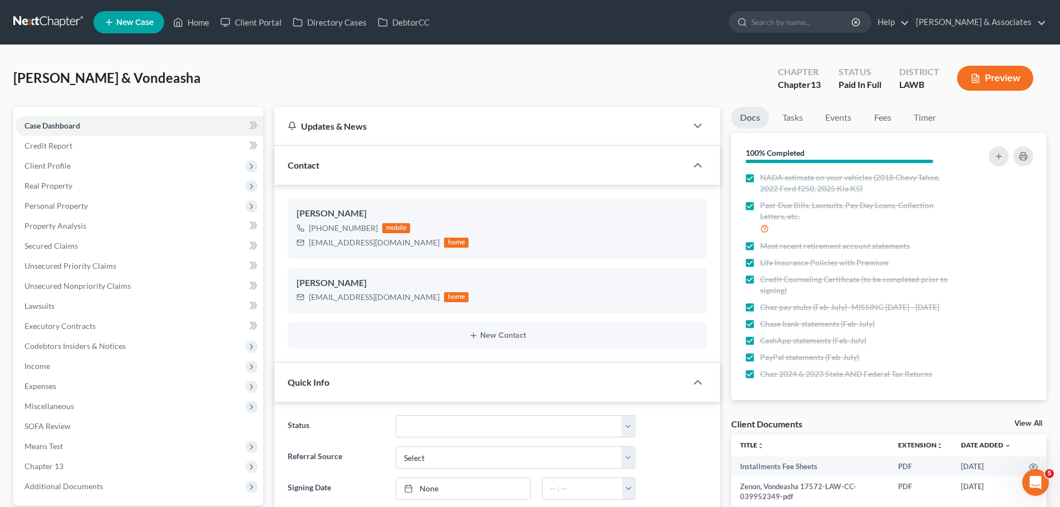
click at [43, 25] on link at bounding box center [48, 22] width 71 height 20
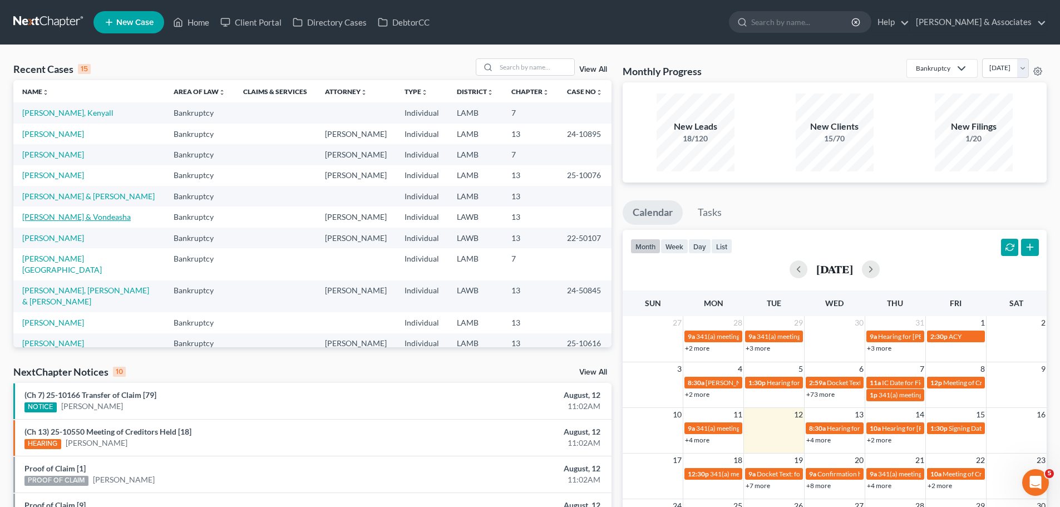
click at [87, 213] on link "[PERSON_NAME] & Vondeasha" at bounding box center [76, 216] width 108 height 9
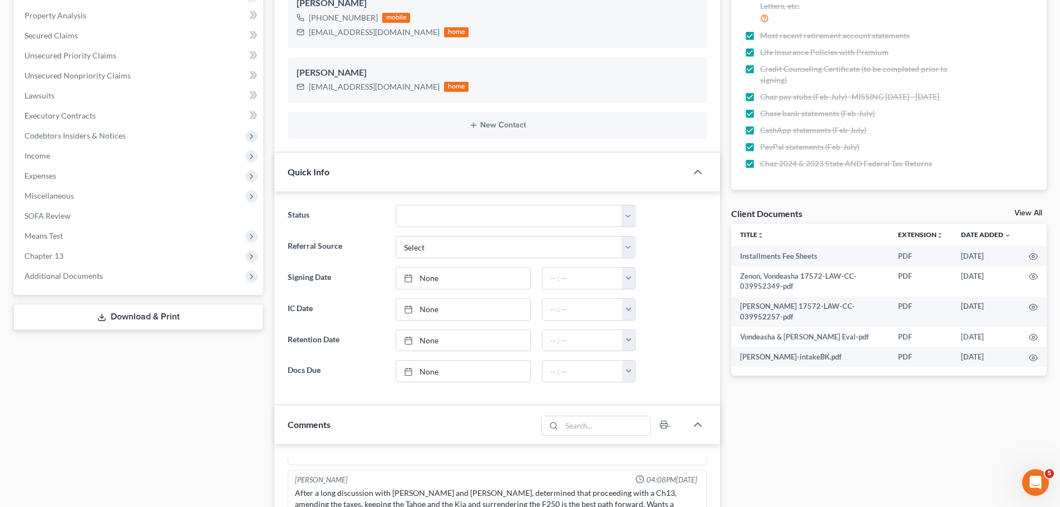
scroll to position [223, 0]
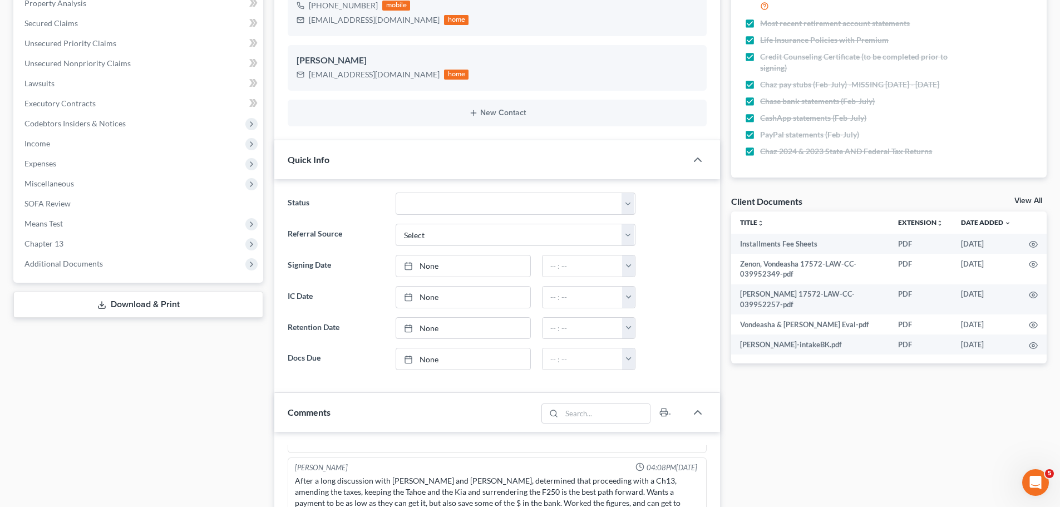
click at [178, 455] on div "Case Dashboard Payments Invoices Payments Payments Credit Report Client Profile" at bounding box center [138, 380] width 261 height 992
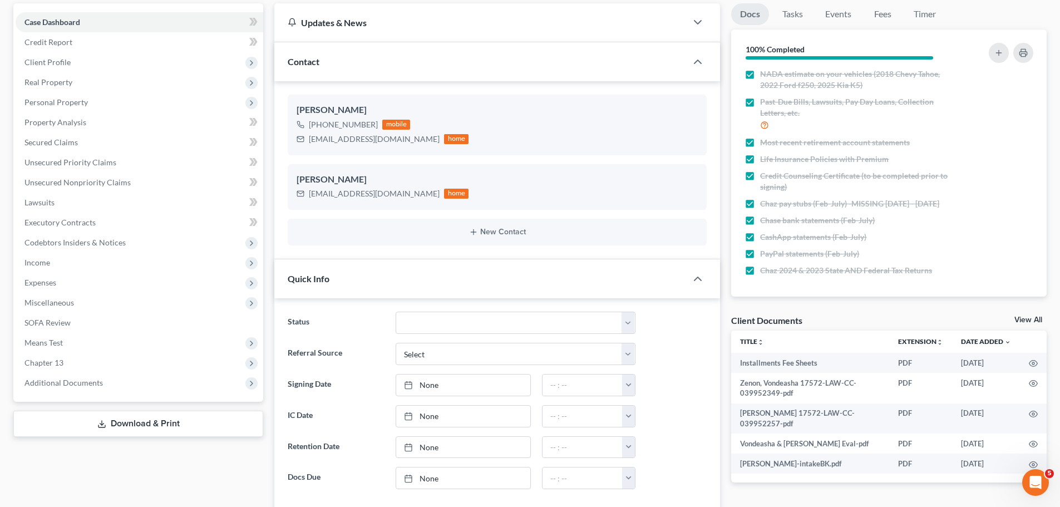
scroll to position [0, 0]
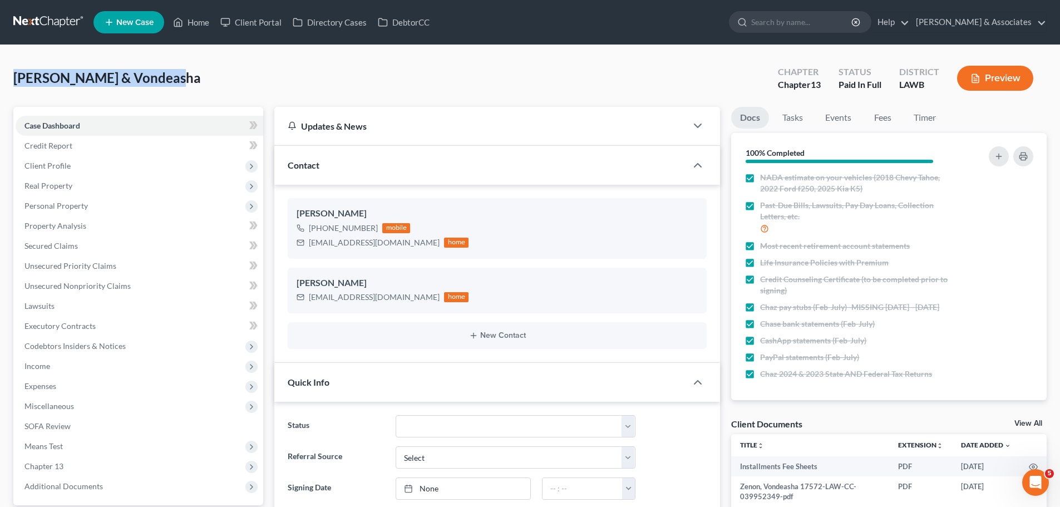
drag, startPoint x: 200, startPoint y: 85, endPoint x: 4, endPoint y: 82, distance: 195.9
drag, startPoint x: 16, startPoint y: 78, endPoint x: 199, endPoint y: 87, distance: 183.8
click at [197, 93] on div "Zenon, Chaz & Vondeasha Upgraded Chapter Chapter 13 Status Paid In Full Distric…" at bounding box center [529, 82] width 1033 height 48
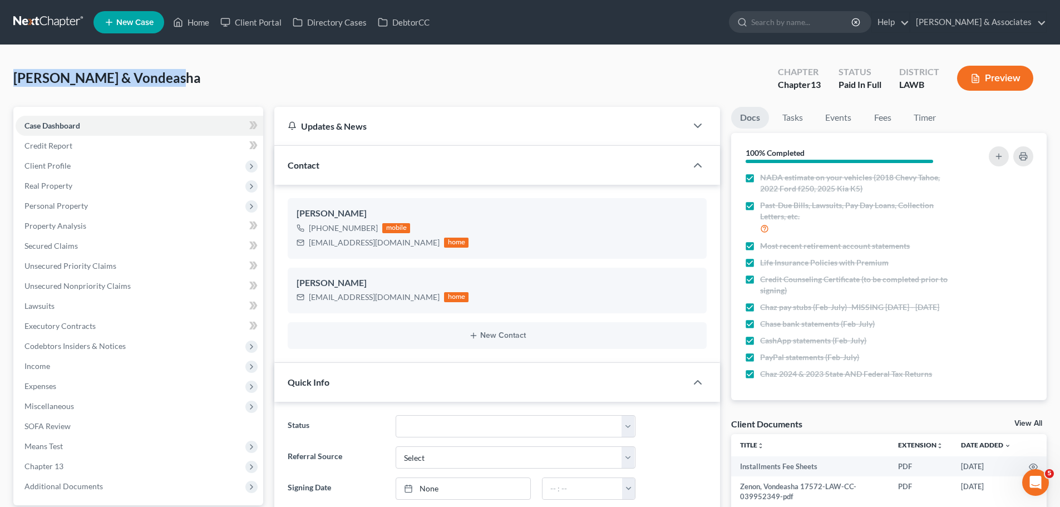
click at [171, 76] on div "Zenon, Chaz & Vondeasha Upgraded Chapter Chapter 13 Status Paid In Full Distric…" at bounding box center [529, 82] width 1033 height 48
click at [159, 80] on span "[PERSON_NAME] & Vondeasha" at bounding box center [106, 78] width 187 height 16
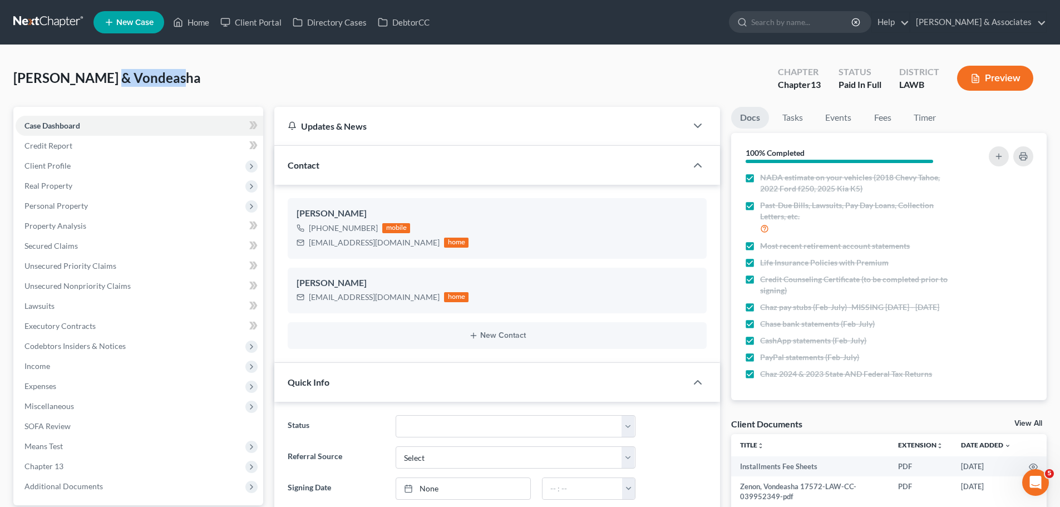
click at [159, 80] on span "[PERSON_NAME] & Vondeasha" at bounding box center [106, 78] width 187 height 16
click at [97, 77] on span "[PERSON_NAME] & Vondeasha" at bounding box center [106, 78] width 187 height 16
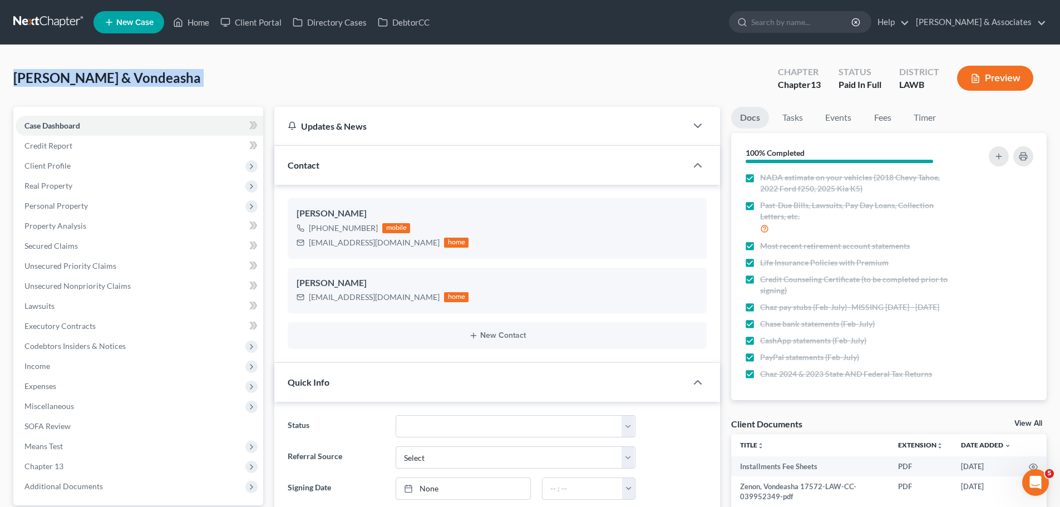
click at [97, 77] on span "[PERSON_NAME] & Vondeasha" at bounding box center [106, 78] width 187 height 16
click at [100, 79] on span "[PERSON_NAME] & Vondeasha" at bounding box center [106, 78] width 187 height 16
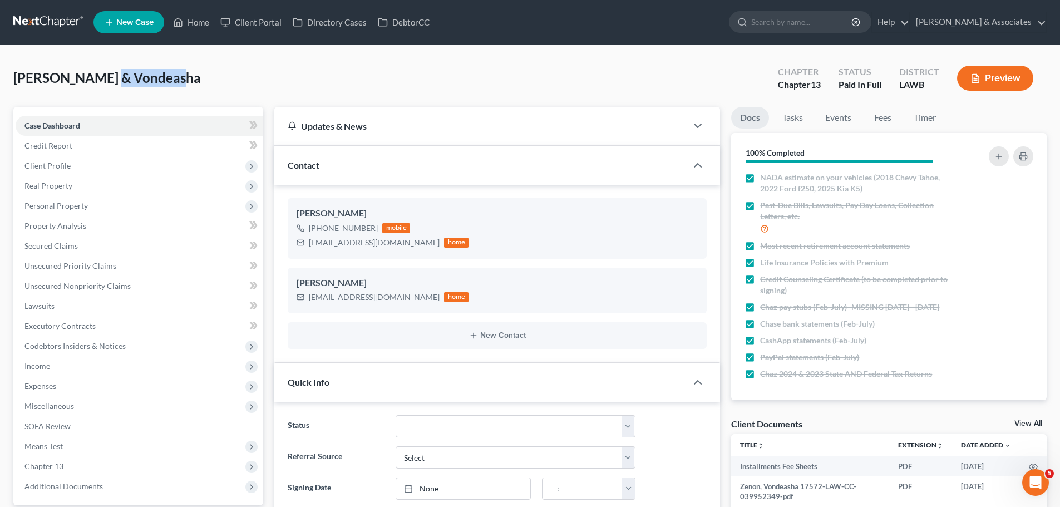
click at [100, 79] on span "[PERSON_NAME] & Vondeasha" at bounding box center [106, 78] width 187 height 16
click at [304, 85] on div "Zenon, Chaz & Vondeasha Upgraded Chapter Chapter 13 Status Paid In Full Distric…" at bounding box center [529, 82] width 1033 height 48
click at [269, 71] on div "Zenon, Chaz & Vondeasha Upgraded Chapter Chapter 13 Status Paid In Full Distric…" at bounding box center [529, 82] width 1033 height 48
click at [117, 368] on span "Income" at bounding box center [140, 366] width 248 height 20
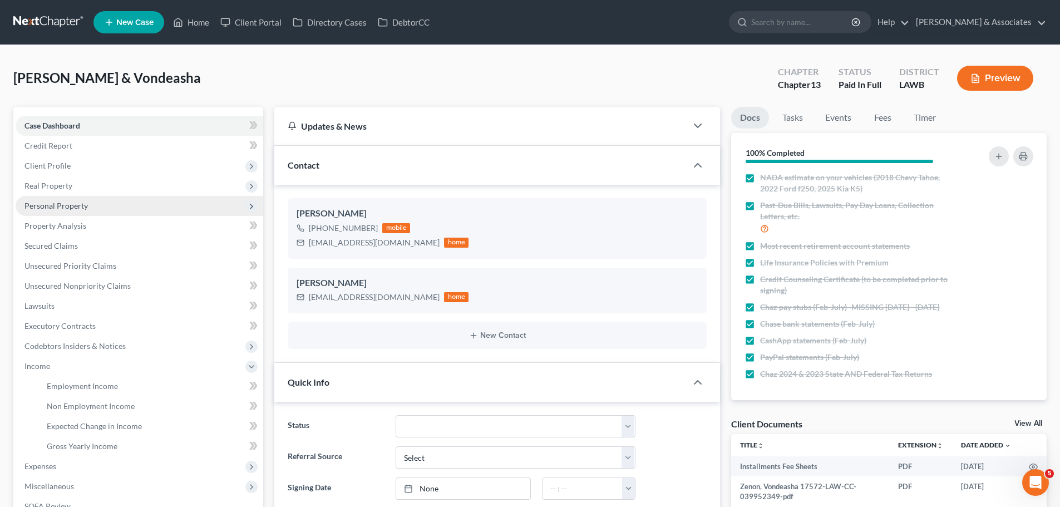
click at [70, 211] on span "Personal Property" at bounding box center [140, 206] width 248 height 20
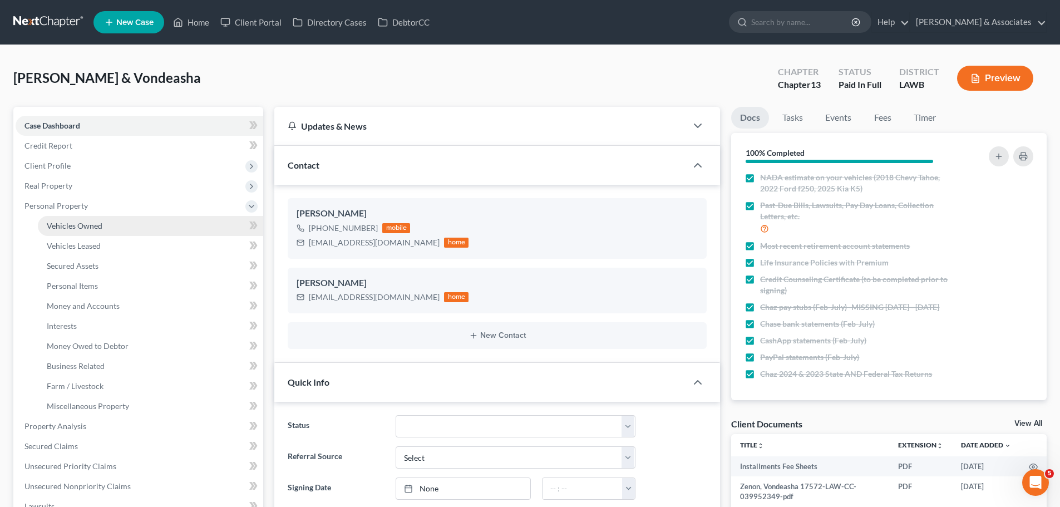
click at [67, 231] on link "Vehicles Owned" at bounding box center [150, 226] width 225 height 20
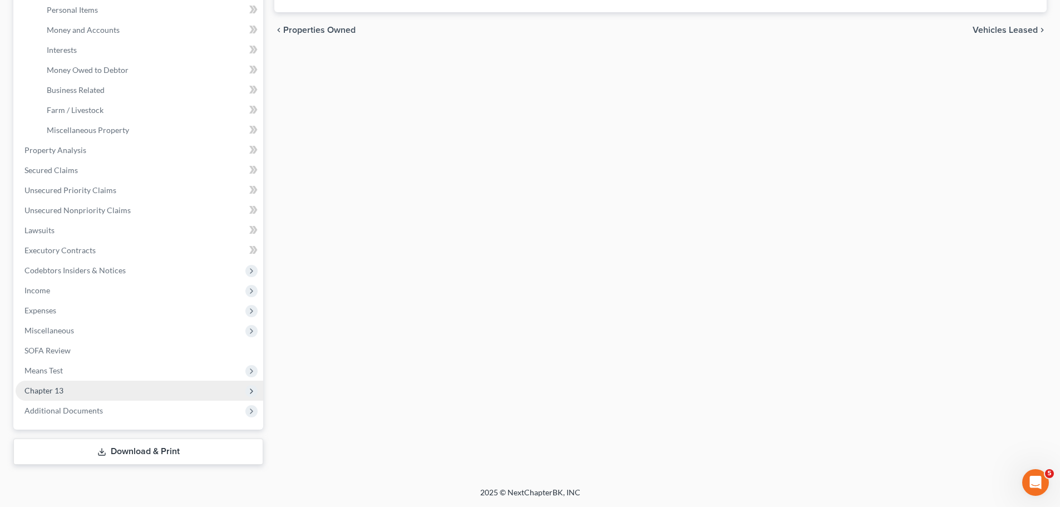
click at [75, 389] on span "Chapter 13" at bounding box center [140, 391] width 248 height 20
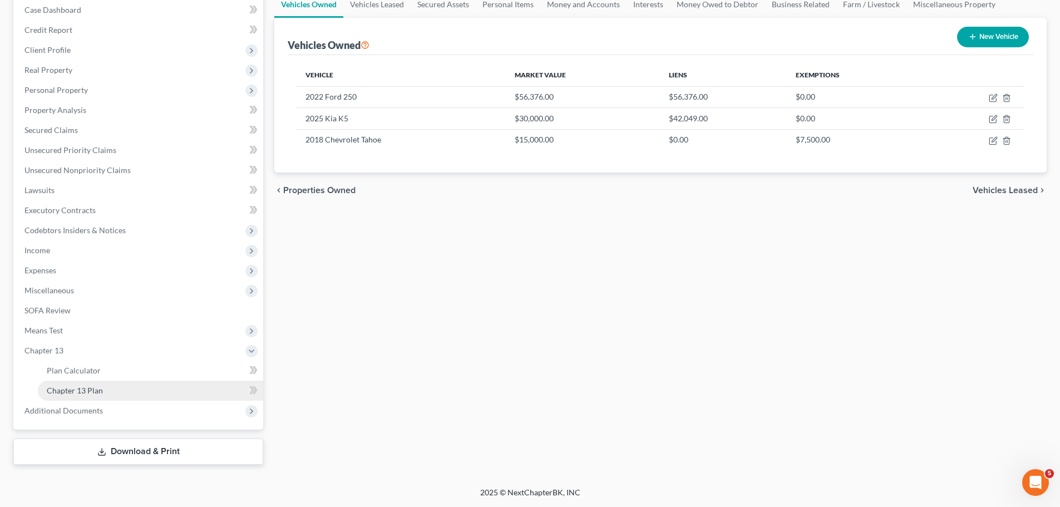
click at [111, 394] on link "Chapter 13 Plan" at bounding box center [150, 391] width 225 height 20
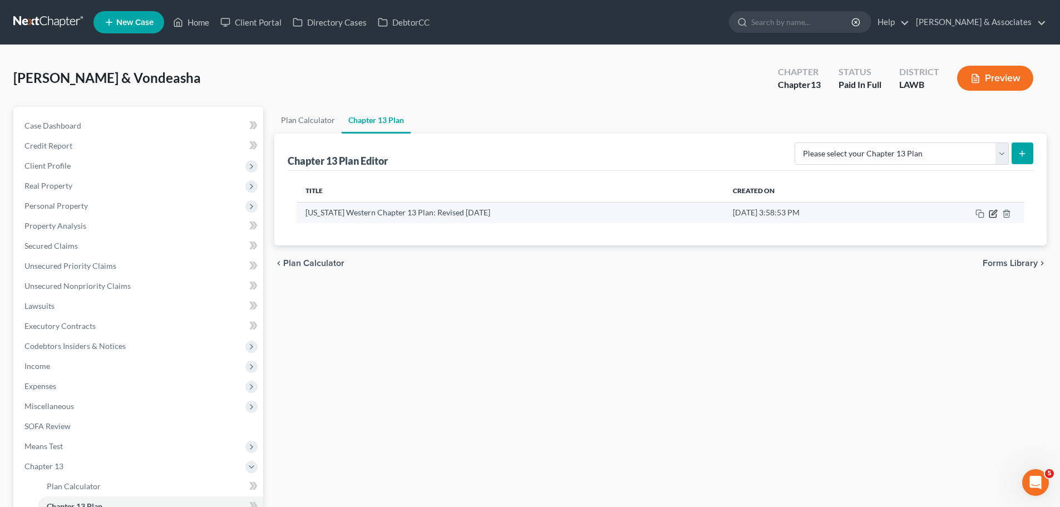
click at [992, 216] on icon "button" at bounding box center [993, 213] width 9 height 9
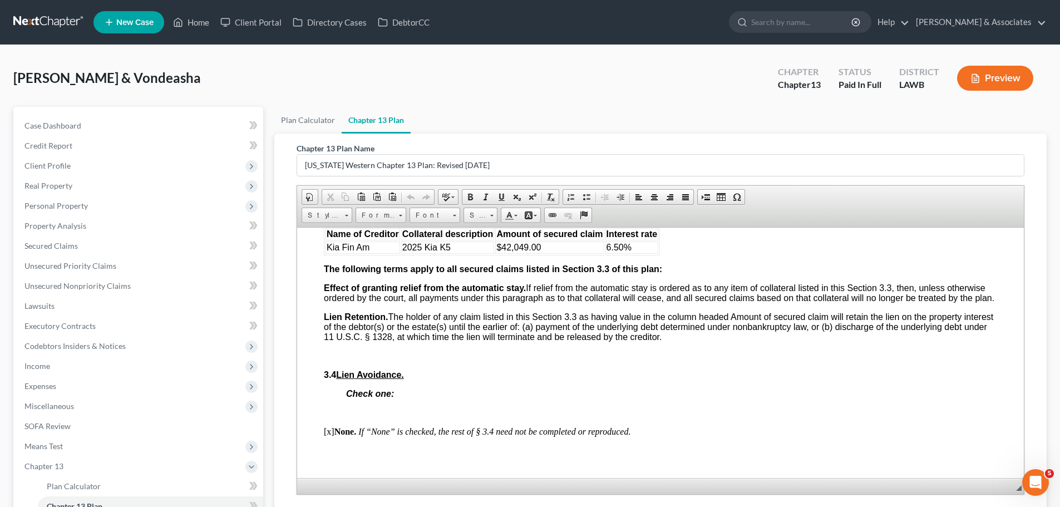
scroll to position [1335, 0]
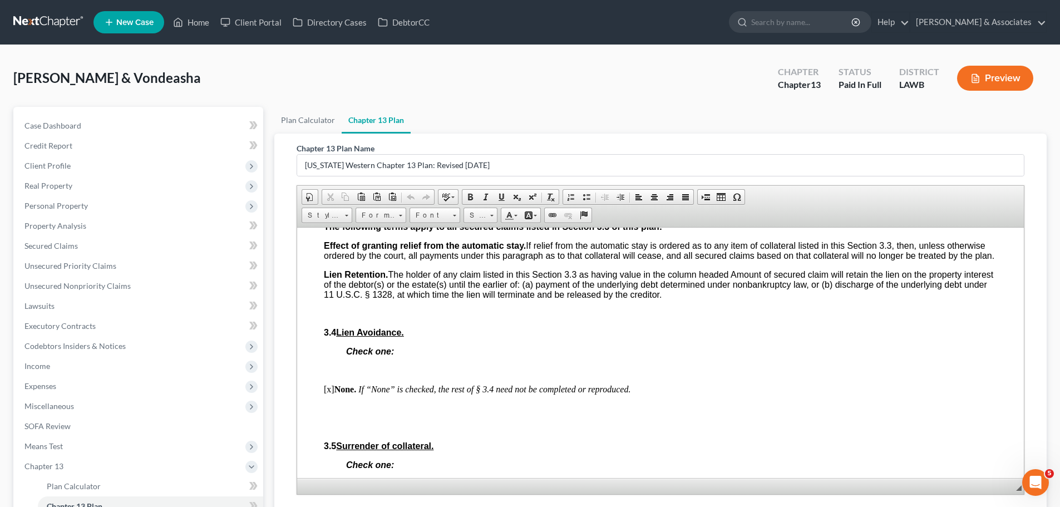
click at [86, 115] on div "Case Dashboard Payments Invoices Payments Payments Credit Report Client Profile…" at bounding box center [138, 326] width 250 height 438
click at [87, 124] on link "Case Dashboard" at bounding box center [140, 126] width 248 height 20
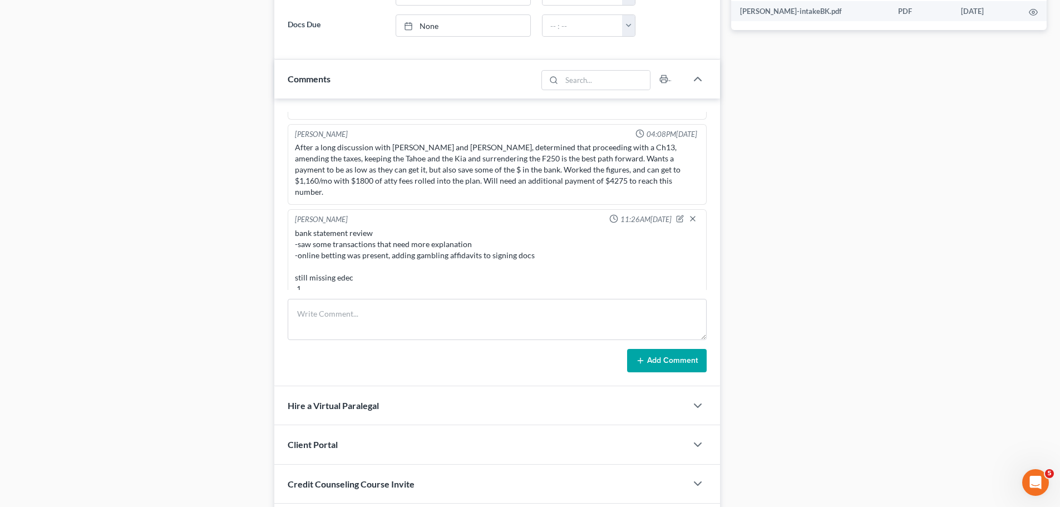
scroll to position [556, 0]
click at [418, 313] on textarea at bounding box center [497, 318] width 419 height 41
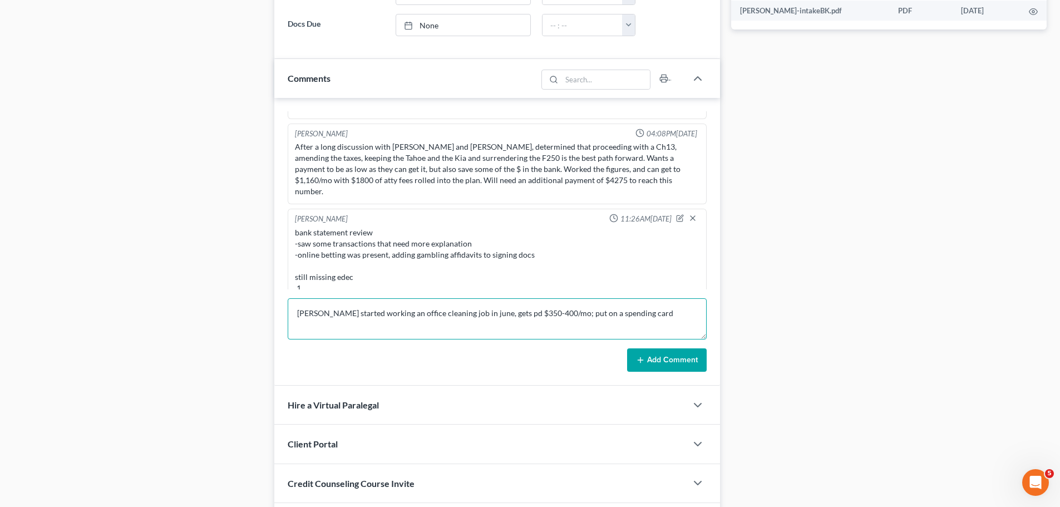
drag, startPoint x: 637, startPoint y: 314, endPoint x: 280, endPoint y: 328, distance: 356.9
click at [280, 328] on div "Alayna Harper 11:01AM, 07/29/2025 Kat Chouinard 7/23/25 6d Incoming Call/Intake…" at bounding box center [497, 242] width 446 height 288
click at [633, 315] on textarea "Chaz started working an office cleaning job in june, gets pd $350-400/mo; put o…" at bounding box center [497, 318] width 419 height 41
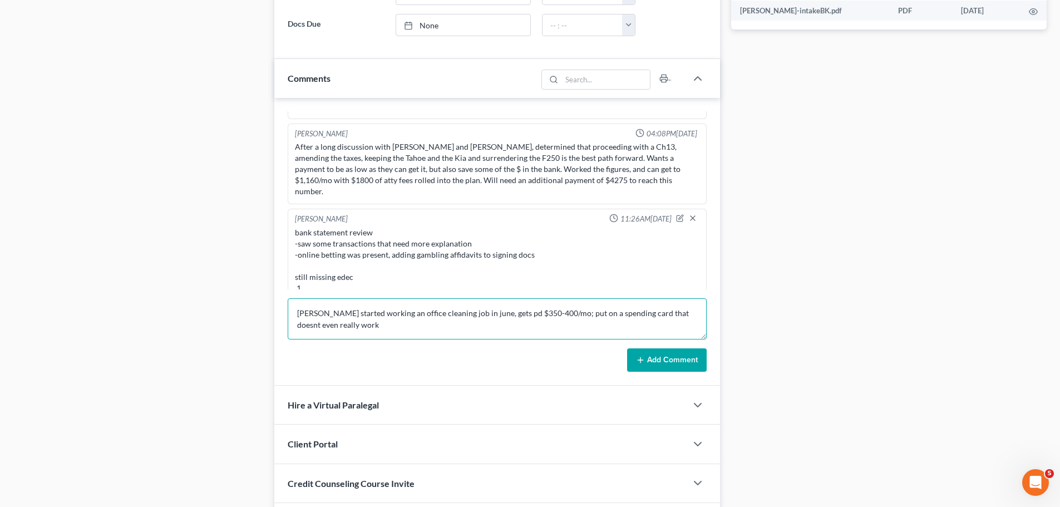
drag, startPoint x: 290, startPoint y: 315, endPoint x: 282, endPoint y: 307, distance: 11.4
click at [282, 307] on div "Alayna Harper 11:01AM, 07/29/2025 Kat Chouinard 7/23/25 6d Incoming Call/Intake…" at bounding box center [497, 242] width 446 height 288
type textarea "Chaz started working an office cleaning job in june, gets pd $350-400/mo; put o…"
click at [675, 362] on button "Add Comment" at bounding box center [667, 359] width 80 height 23
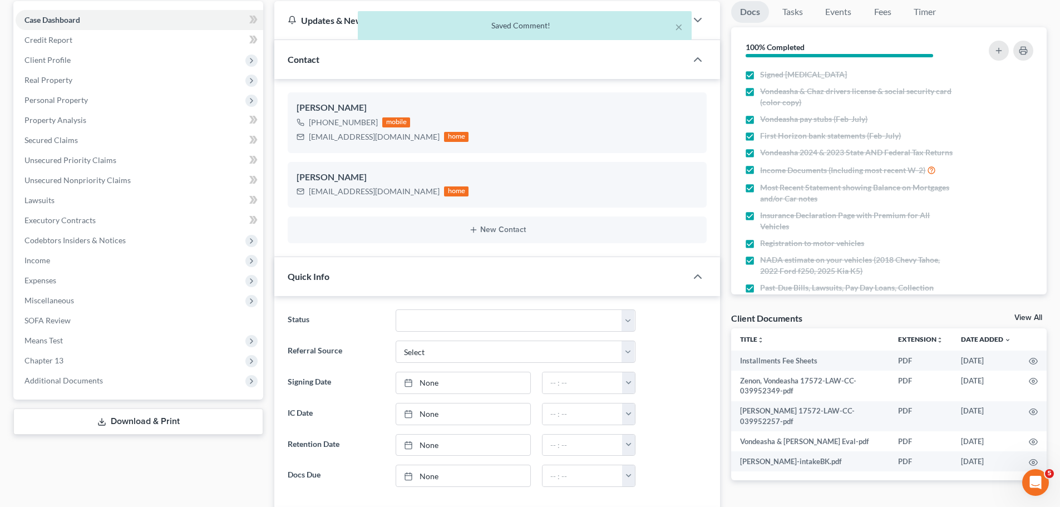
scroll to position [56, 0]
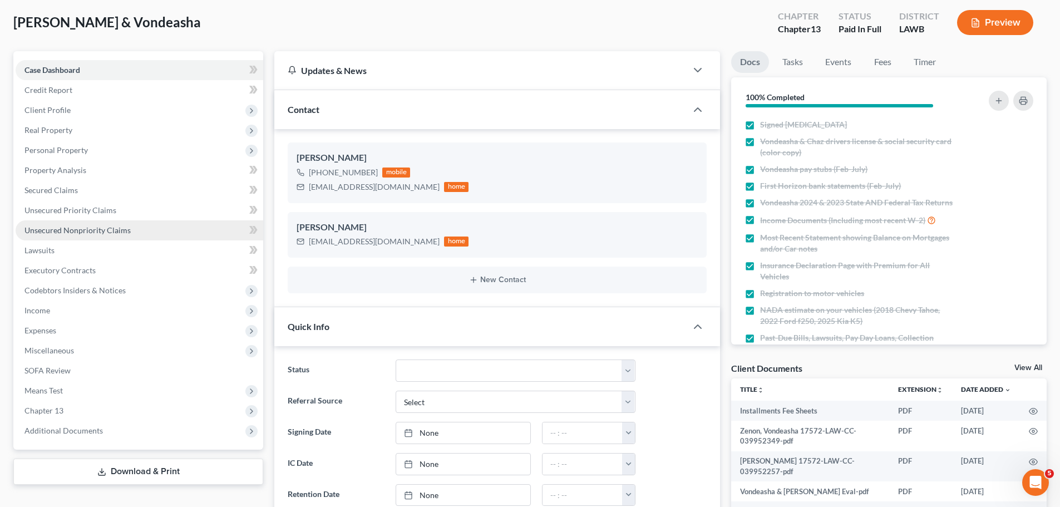
click at [70, 228] on span "Unsecured Nonpriority Claims" at bounding box center [77, 229] width 106 height 9
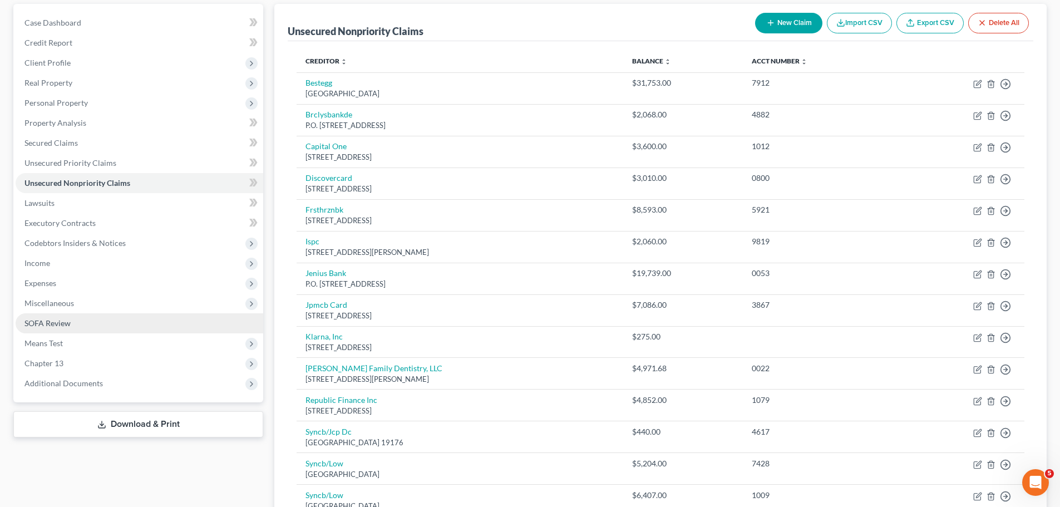
scroll to position [111, 0]
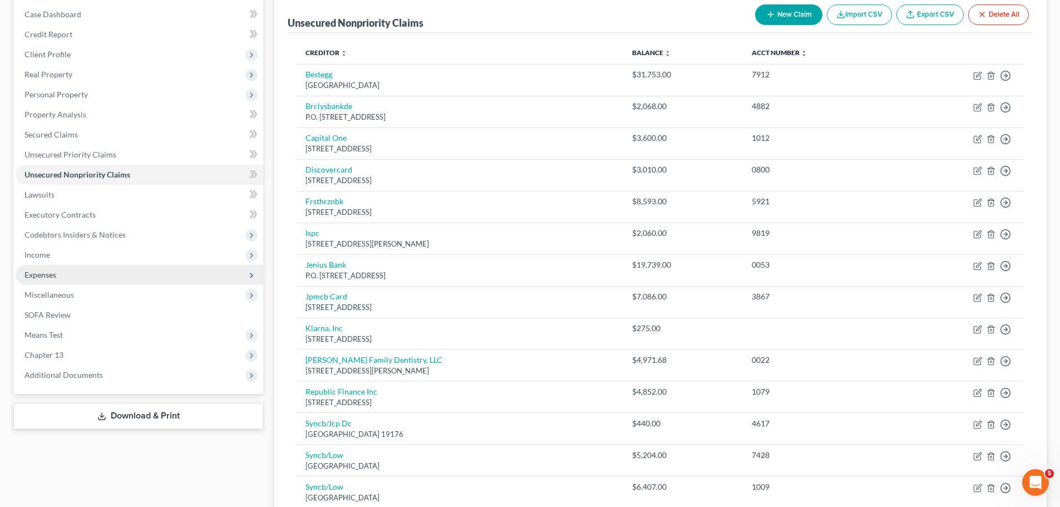
click at [74, 274] on span "Expenses" at bounding box center [140, 275] width 248 height 20
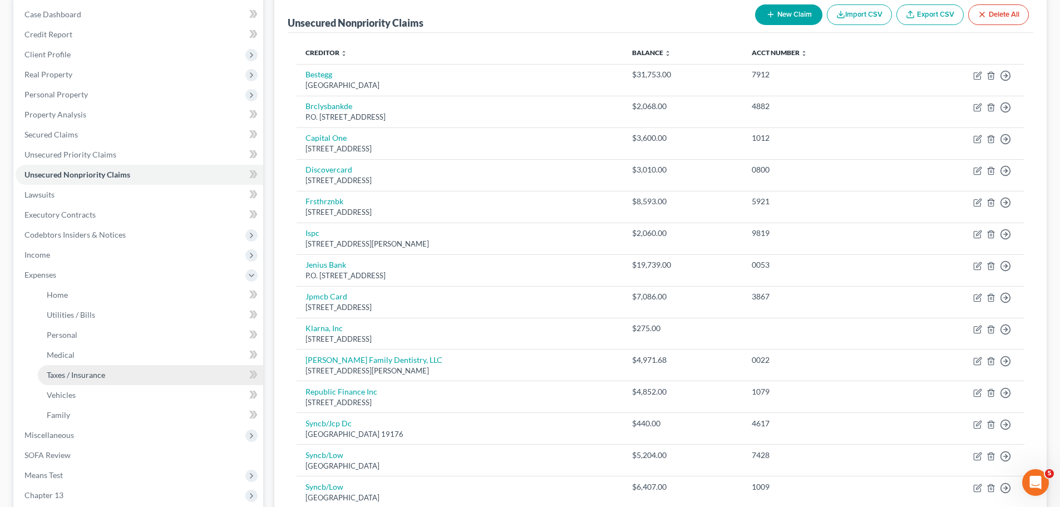
click at [97, 377] on span "Taxes / Insurance" at bounding box center [76, 374] width 58 height 9
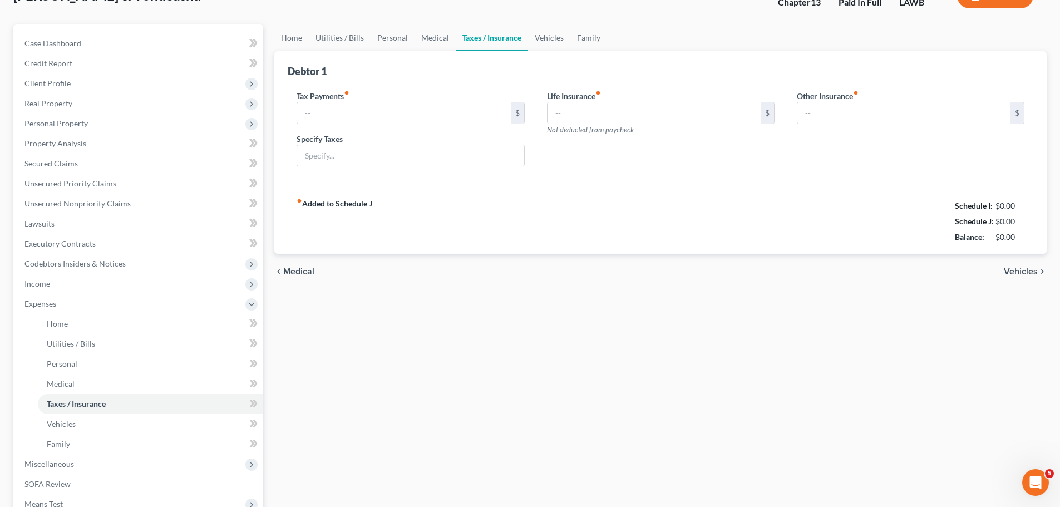
type input "0.00"
type input "42.58"
type input "0.00"
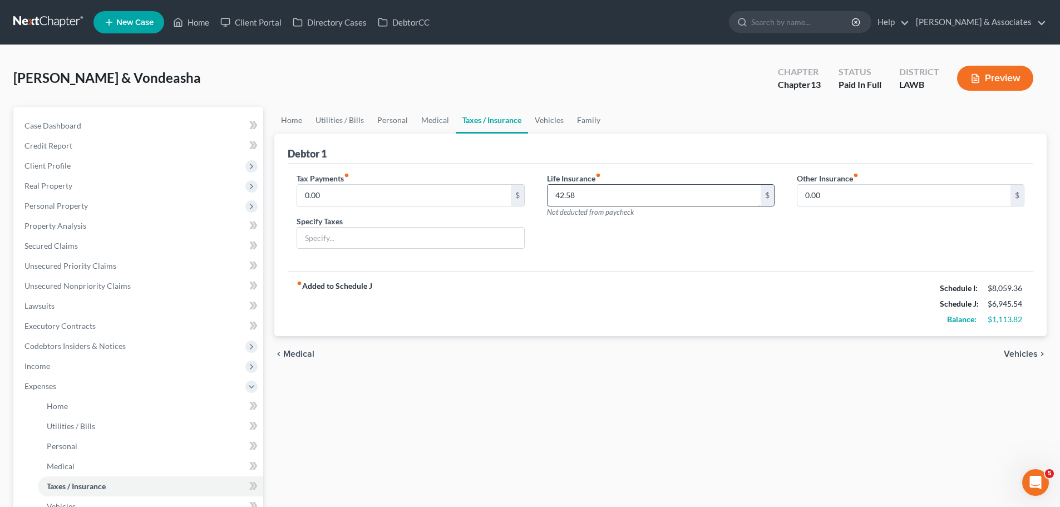
drag, startPoint x: 670, startPoint y: 206, endPoint x: 670, endPoint y: 197, distance: 8.9
click at [670, 205] on div "Life Insurance fiber_manual_record 42.58 $ Not deducted from paycheck" at bounding box center [661, 194] width 228 height 45
click at [670, 197] on input "42.58" at bounding box center [653, 195] width 213 height 21
type input "3"
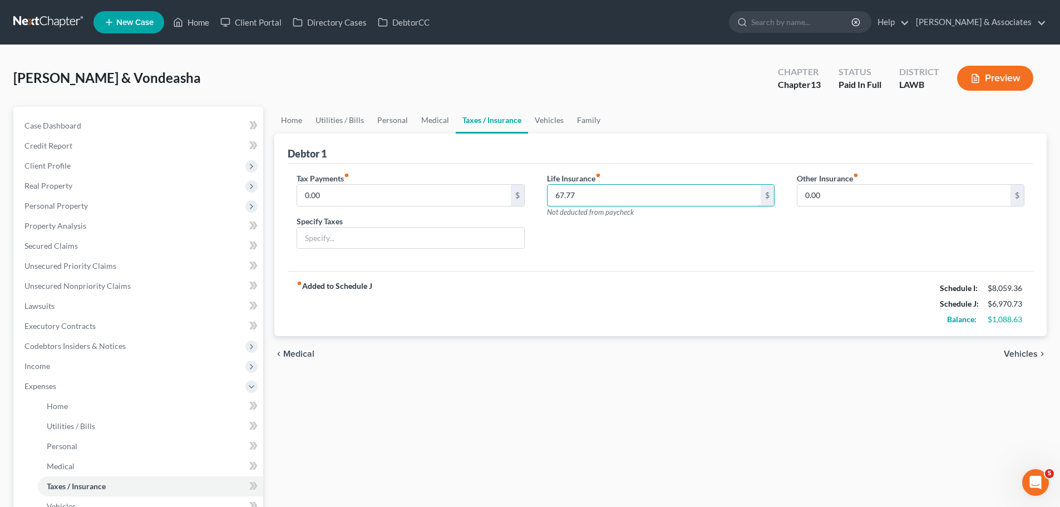
type input "67.77"
click at [77, 280] on link "Unsecured Nonpriority Claims" at bounding box center [140, 286] width 248 height 20
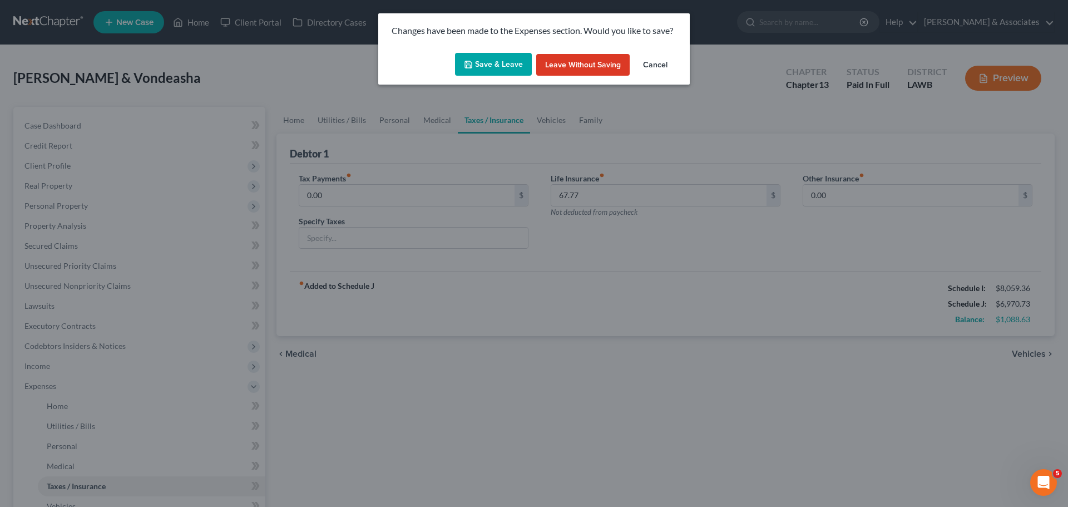
click at [510, 74] on button "Save & Leave" at bounding box center [493, 64] width 77 height 23
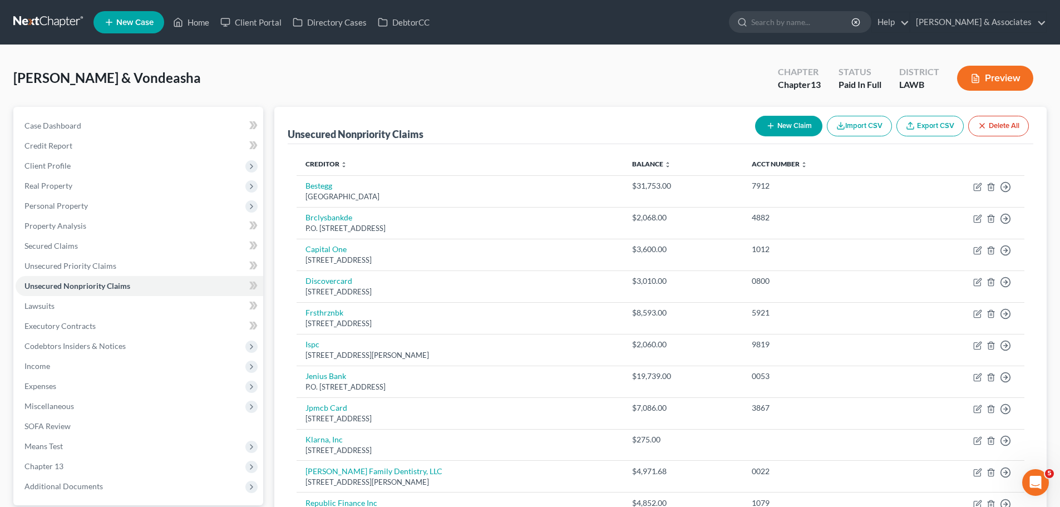
click at [795, 126] on button "New Claim" at bounding box center [788, 126] width 67 height 21
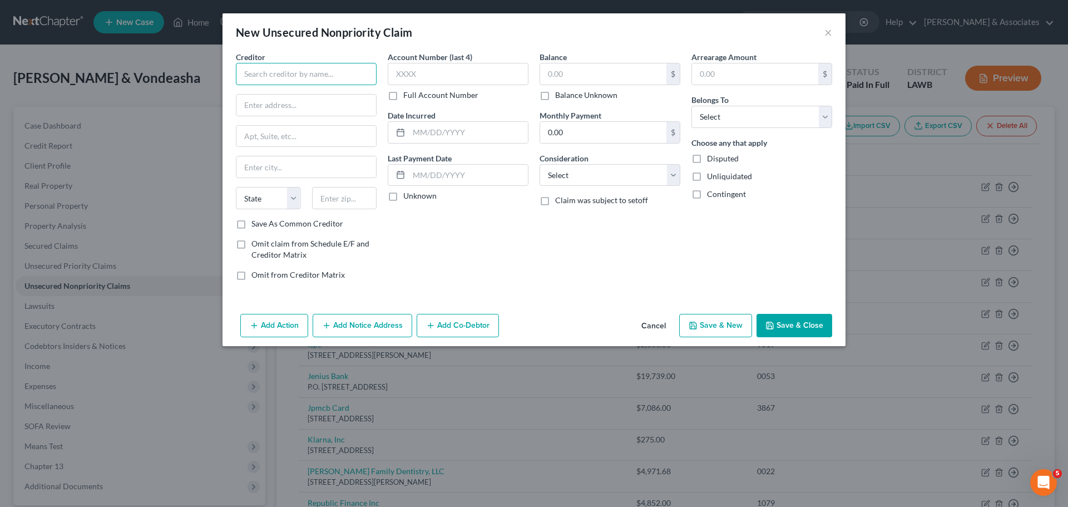
click at [353, 74] on input "text" at bounding box center [306, 74] width 141 height 22
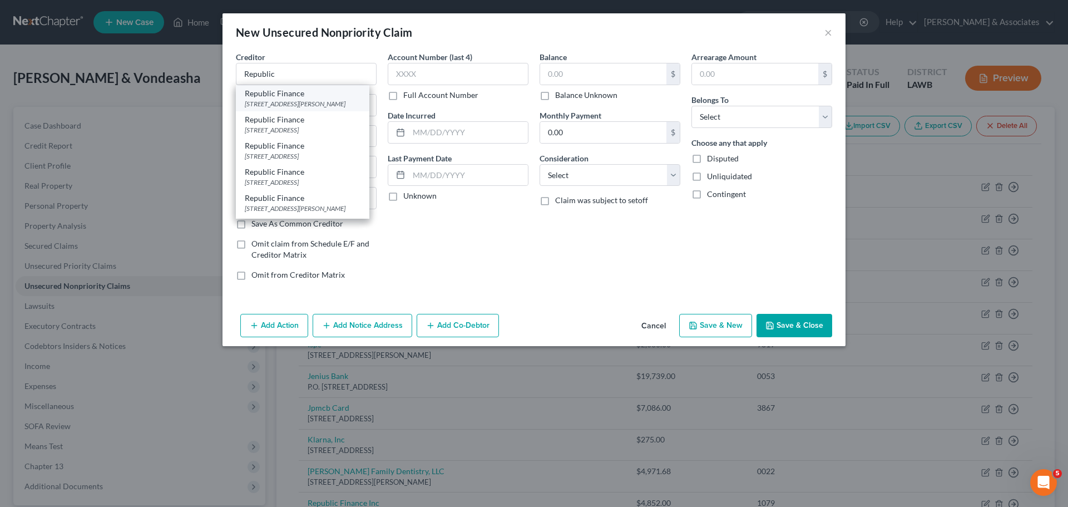
click at [322, 99] on div "400 W ST Francis St STE C1, Brusly, LA 70719" at bounding box center [303, 103] width 116 height 9
type input "Republic Finance"
type input "400 W ST Francis St"
type input "STE C1"
type input "Brusly"
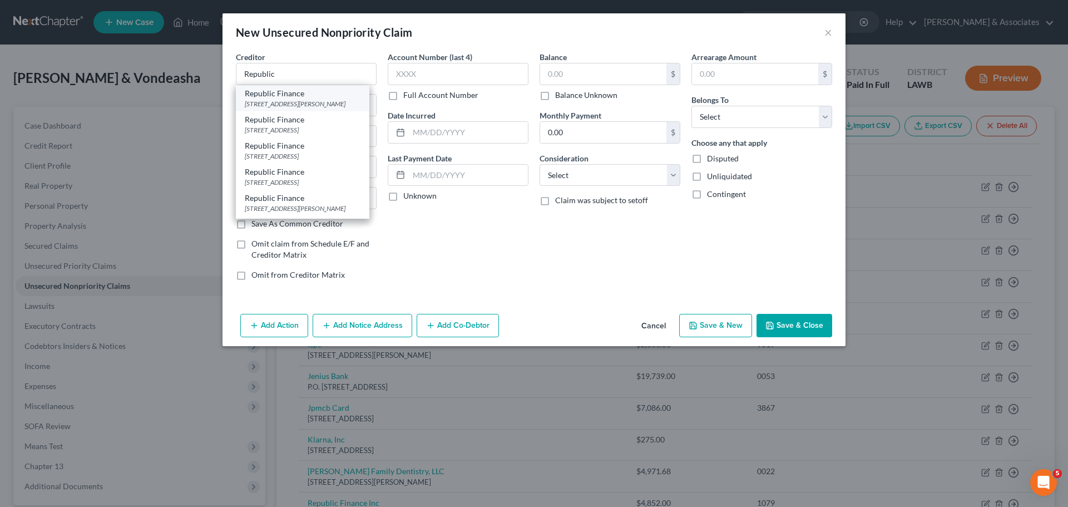
select select "19"
type input "70719"
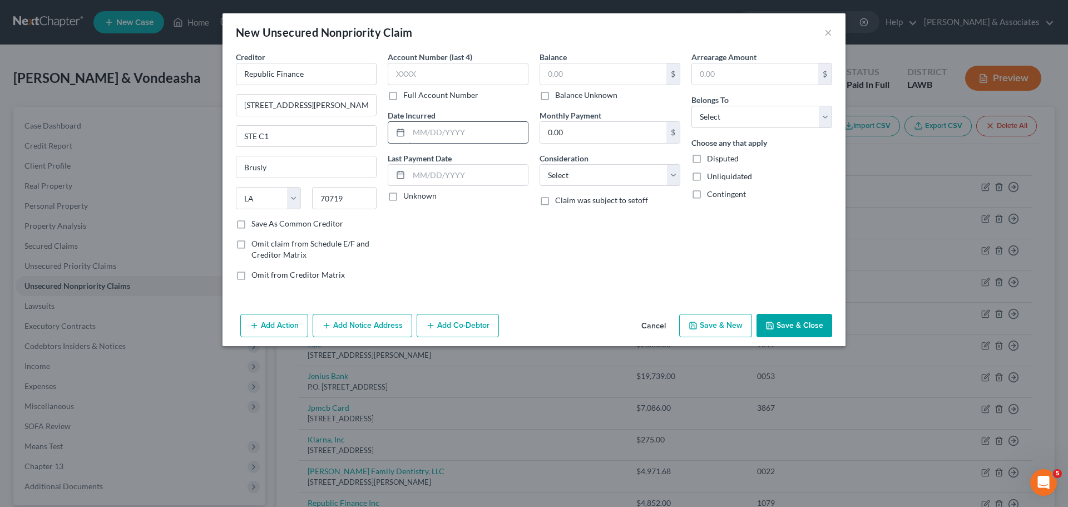
click at [458, 139] on input "text" at bounding box center [468, 132] width 119 height 21
type input "0"
type input "2024"
click at [572, 77] on input "text" at bounding box center [603, 73] width 126 height 21
type input "5"
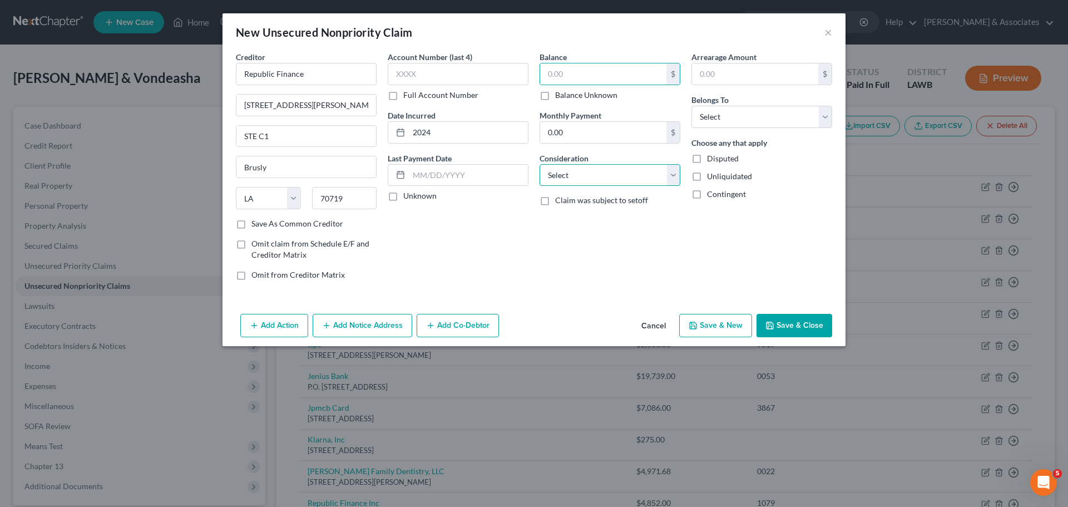
click at [585, 176] on select "Select Cable / Satellite Services Collection Agency Credit Card Debt Debt Couns…" at bounding box center [610, 175] width 141 height 22
select select "10"
click at [540, 164] on select "Select Cable / Satellite Services Collection Agency Credit Card Debt Debt Couns…" at bounding box center [610, 175] width 141 height 22
click at [575, 82] on input "text" at bounding box center [603, 73] width 126 height 21
type input "3,800"
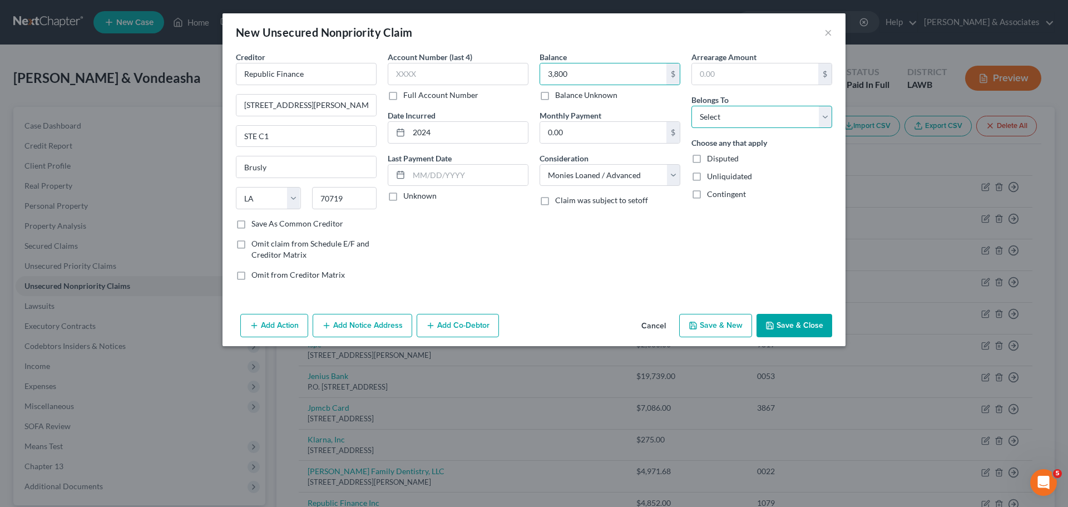
click at [797, 118] on select "Select Debtor 1 Only Debtor 2 Only Debtor 1 And Debtor 2 Only At Least One Of T…" at bounding box center [762, 117] width 141 height 22
select select "4"
click at [692, 106] on select "Select Debtor 1 Only Debtor 2 Only Debtor 1 And Debtor 2 Only At Least One Of T…" at bounding box center [762, 117] width 141 height 22
click at [723, 256] on div "Arrearage Amount $ Belongs To * Select Debtor 1 Only Debtor 2 Only Debtor 1 And…" at bounding box center [762, 170] width 152 height 238
click at [800, 332] on button "Save & Close" at bounding box center [795, 325] width 76 height 23
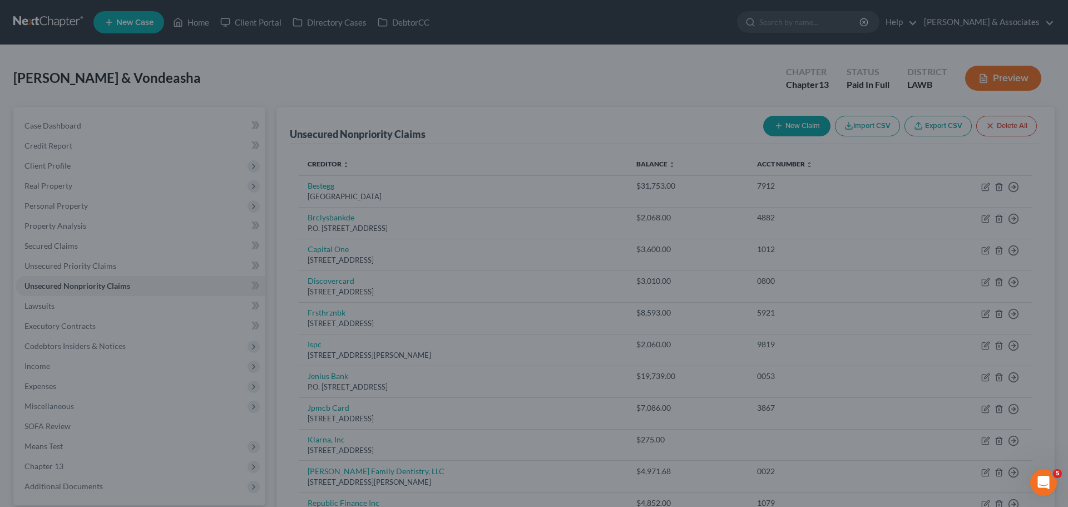
type input "3,800.00"
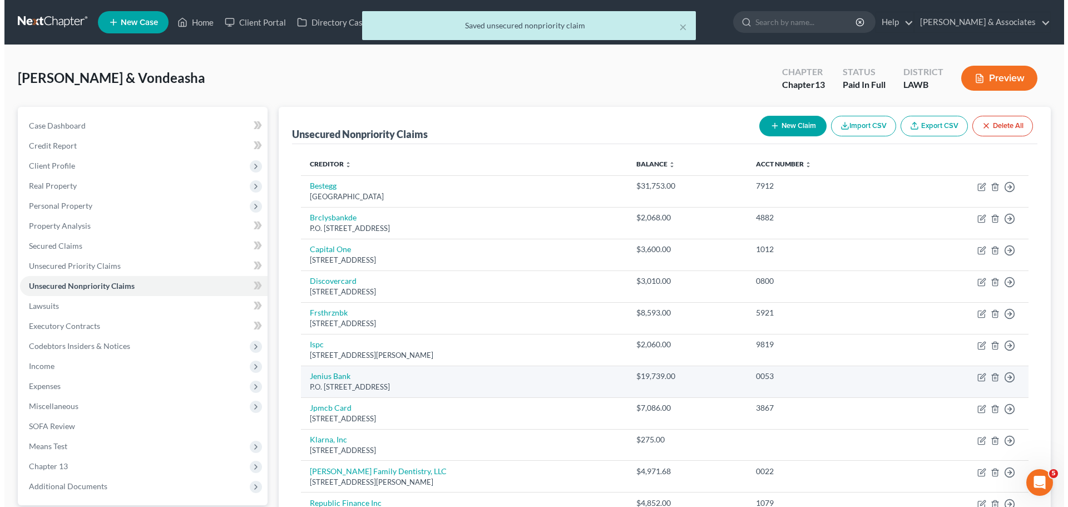
scroll to position [264, 0]
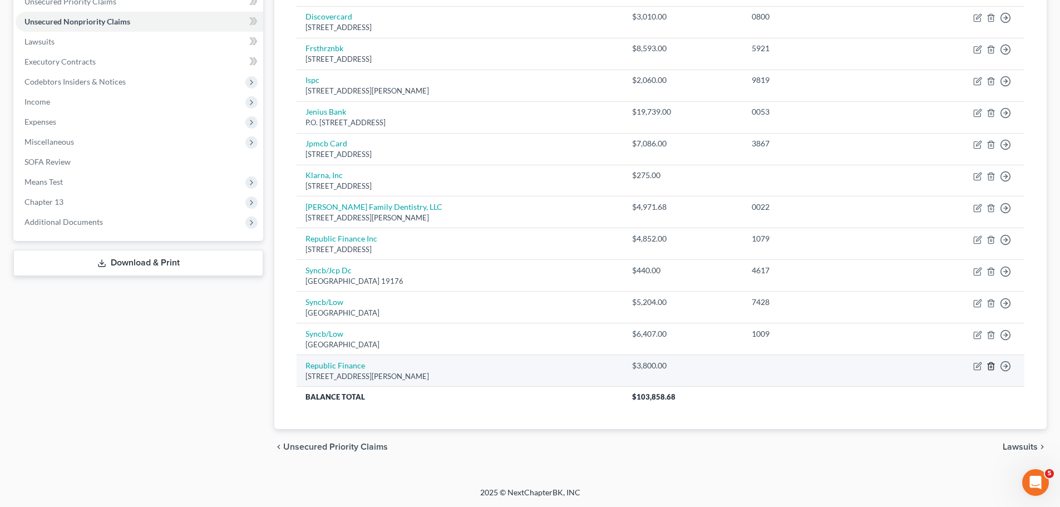
click at [989, 366] on icon "button" at bounding box center [990, 366] width 9 height 9
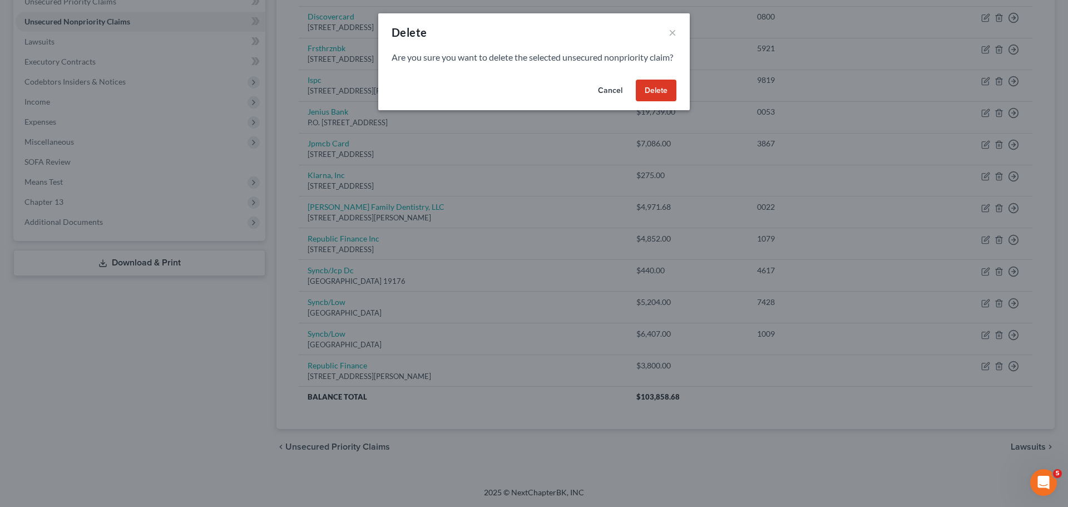
click at [650, 99] on button "Delete" at bounding box center [656, 91] width 41 height 22
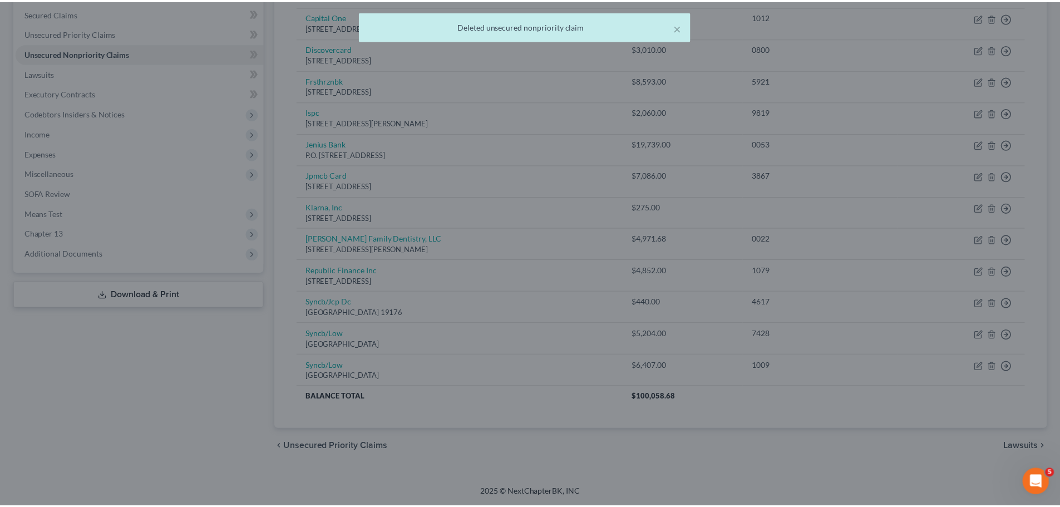
scroll to position [233, 0]
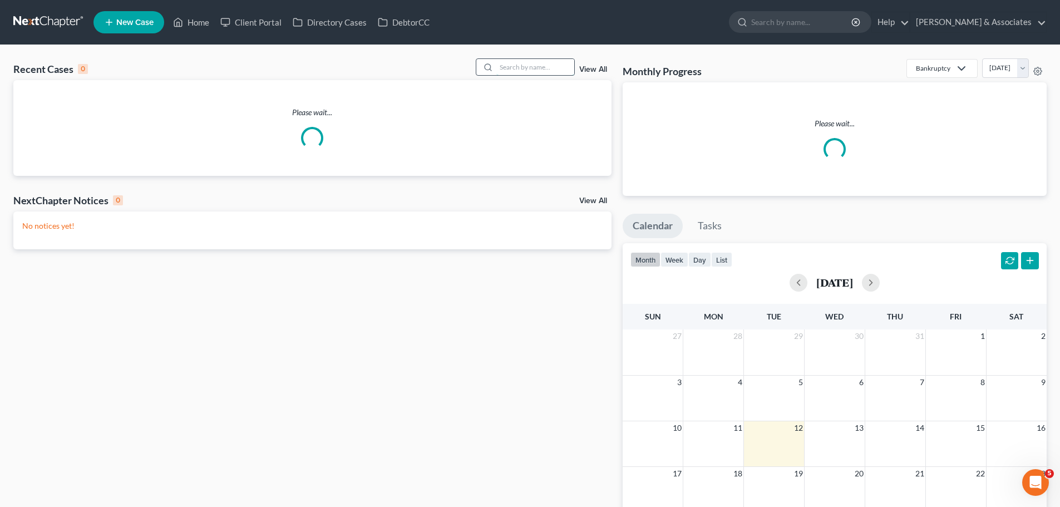
click at [510, 67] on input "search" at bounding box center [535, 67] width 78 height 16
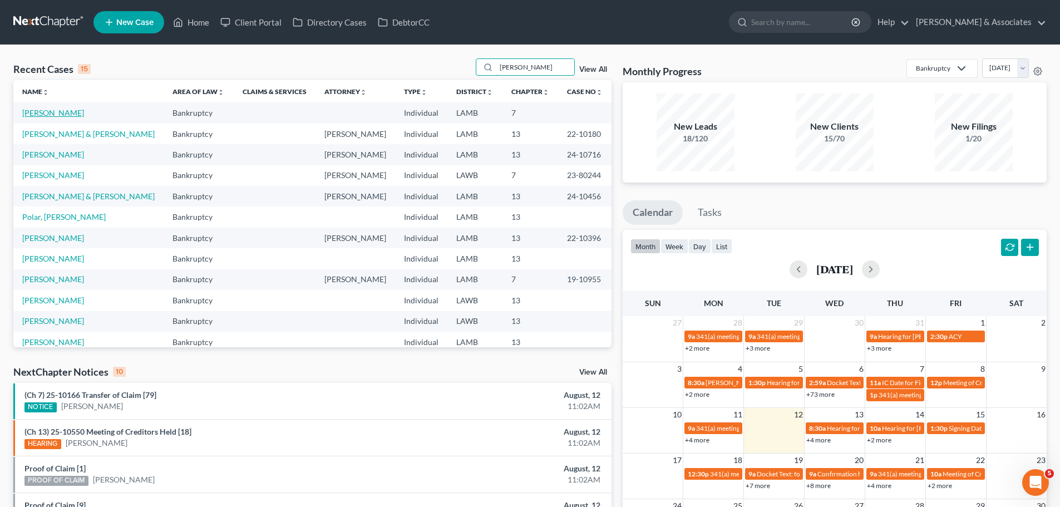
type input "[PERSON_NAME]"
click at [62, 115] on link "[PERSON_NAME]" at bounding box center [53, 112] width 62 height 9
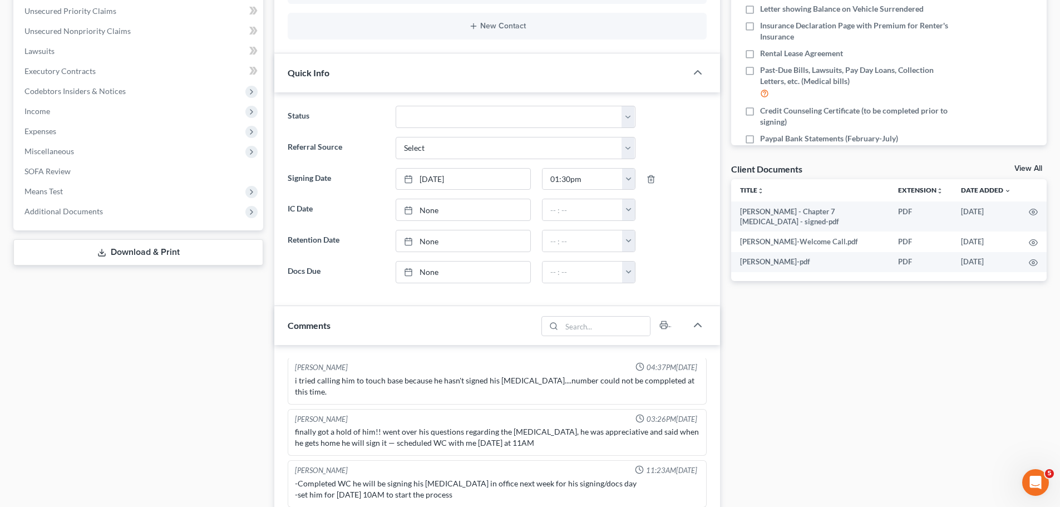
scroll to position [501, 0]
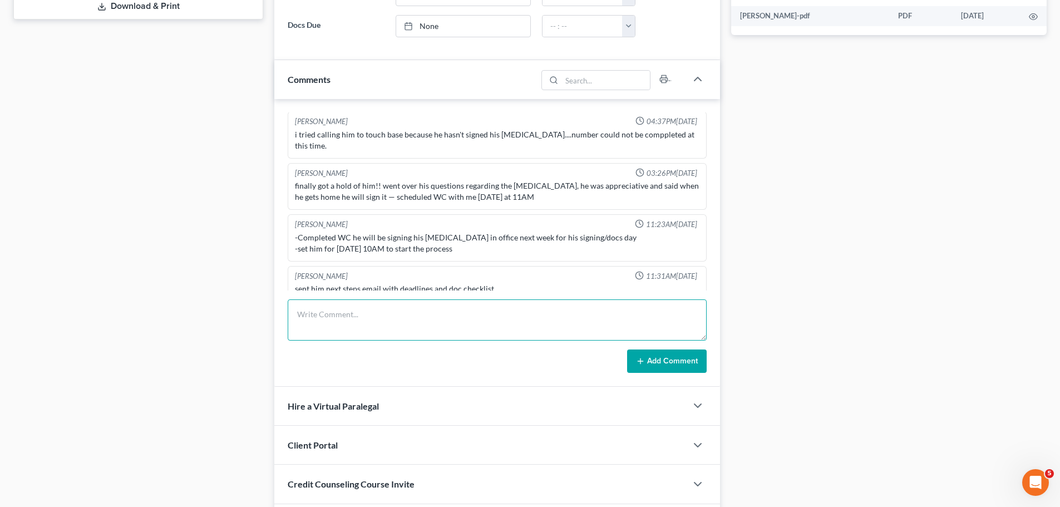
click at [507, 322] on textarea at bounding box center [497, 319] width 419 height 41
type textarea "call from client -4 min -had a question about reg for CCC -resolved .1"
click at [681, 365] on button "Add Comment" at bounding box center [667, 360] width 80 height 23
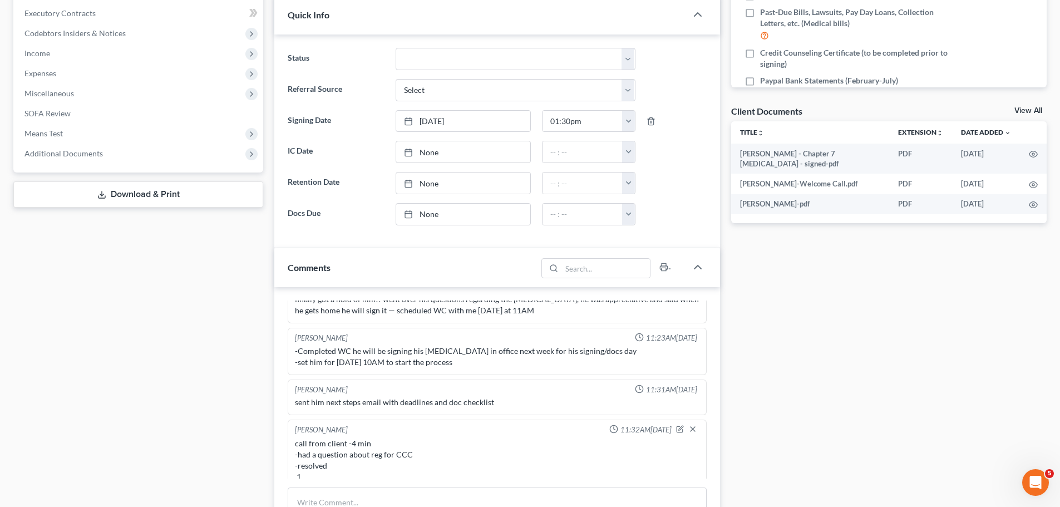
scroll to position [56, 0]
